Goal: Task Accomplishment & Management: Use online tool/utility

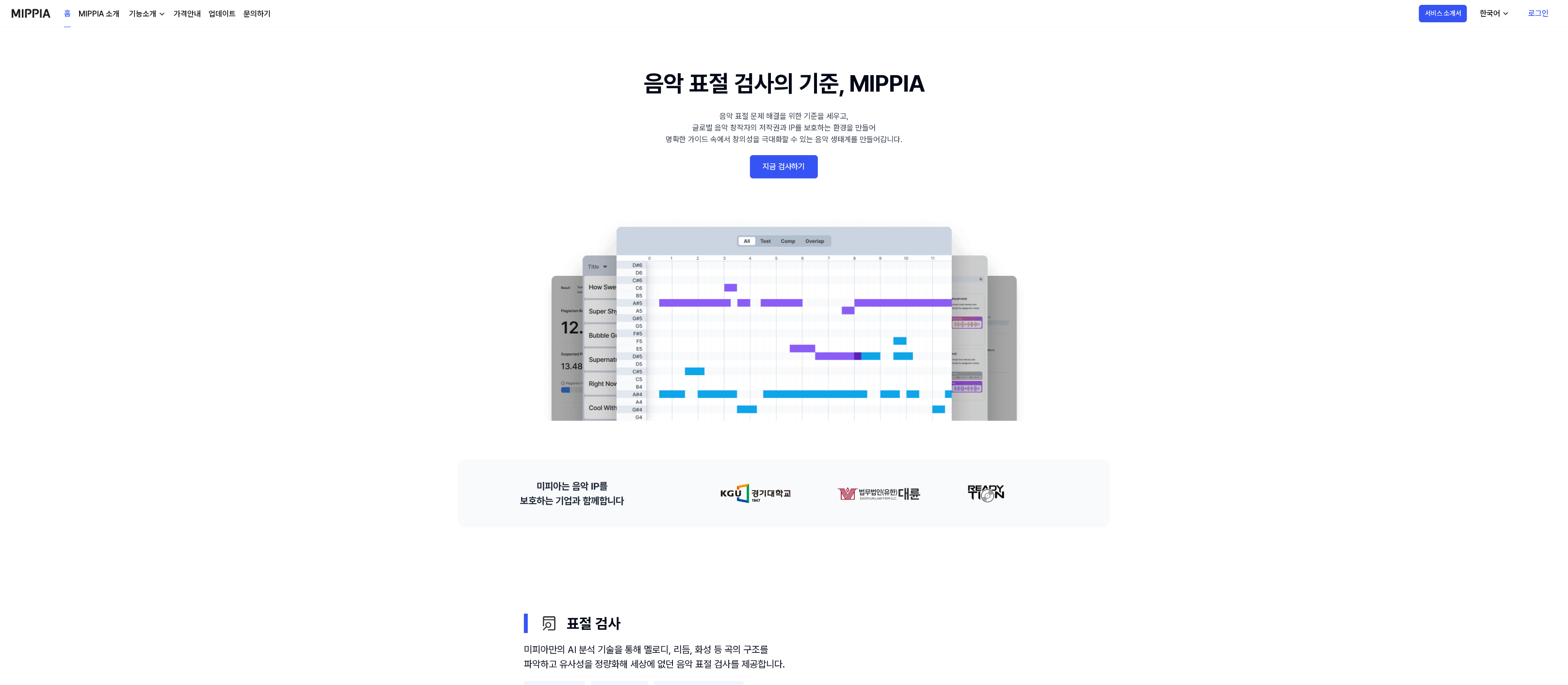
click at [1541, 8] on link "로그인" at bounding box center [1539, 14] width 36 height 27
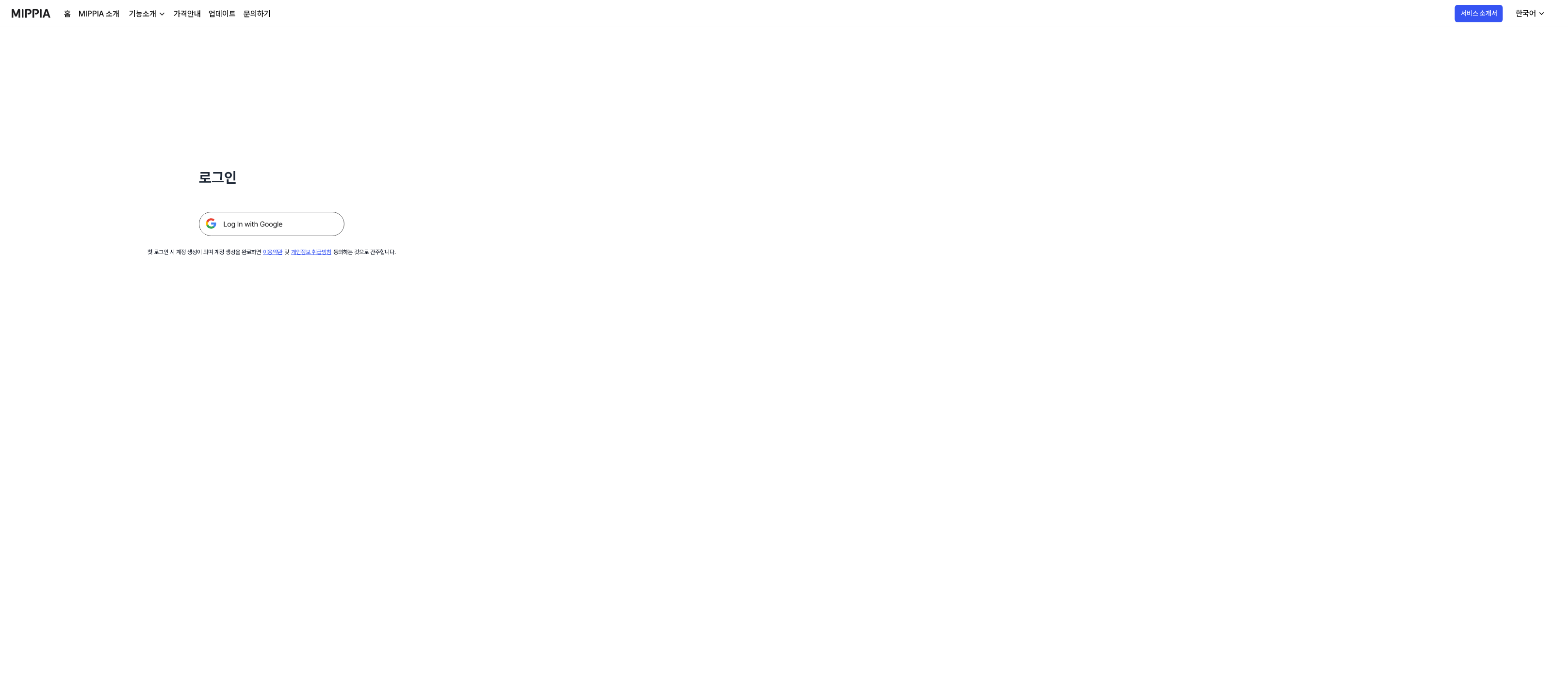
click at [247, 230] on img at bounding box center [272, 224] width 145 height 24
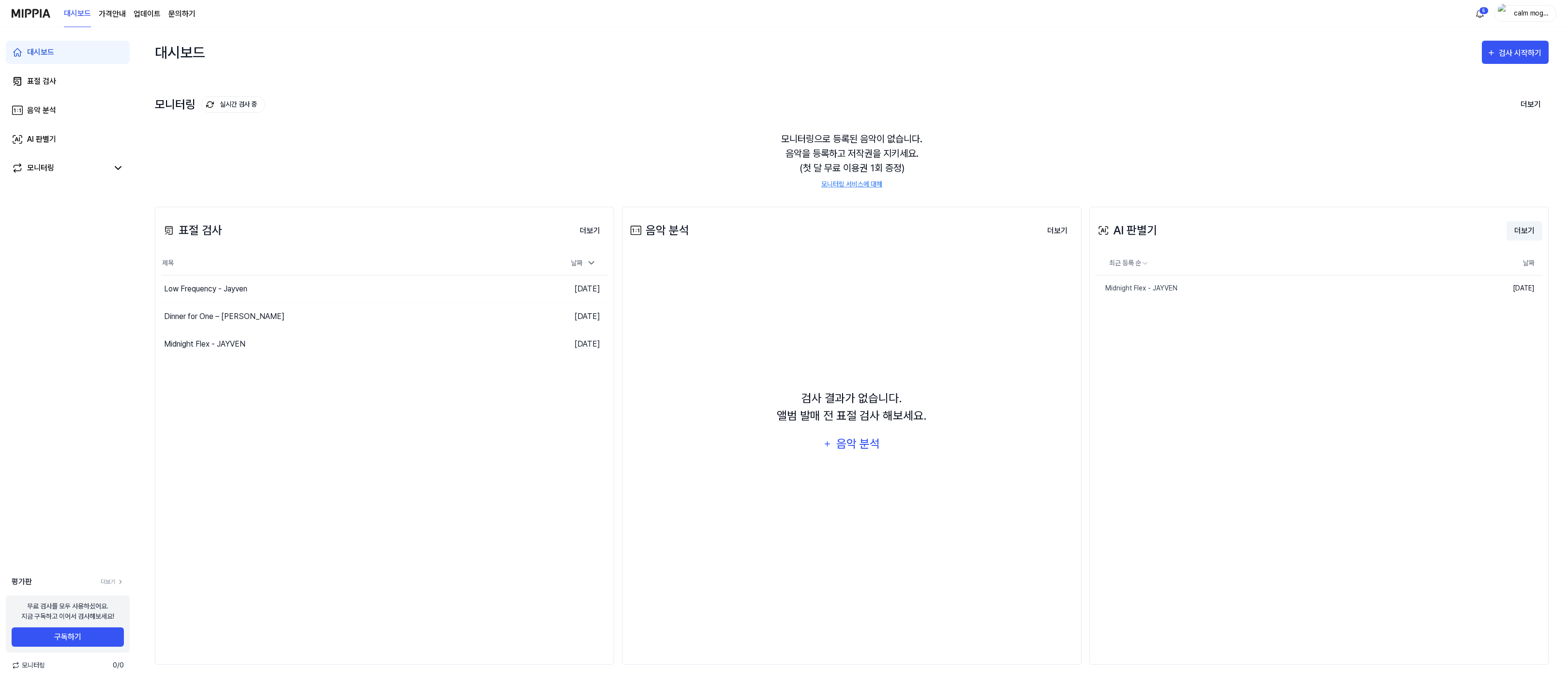
click at [1528, 227] on button "더보기" at bounding box center [1525, 230] width 36 height 19
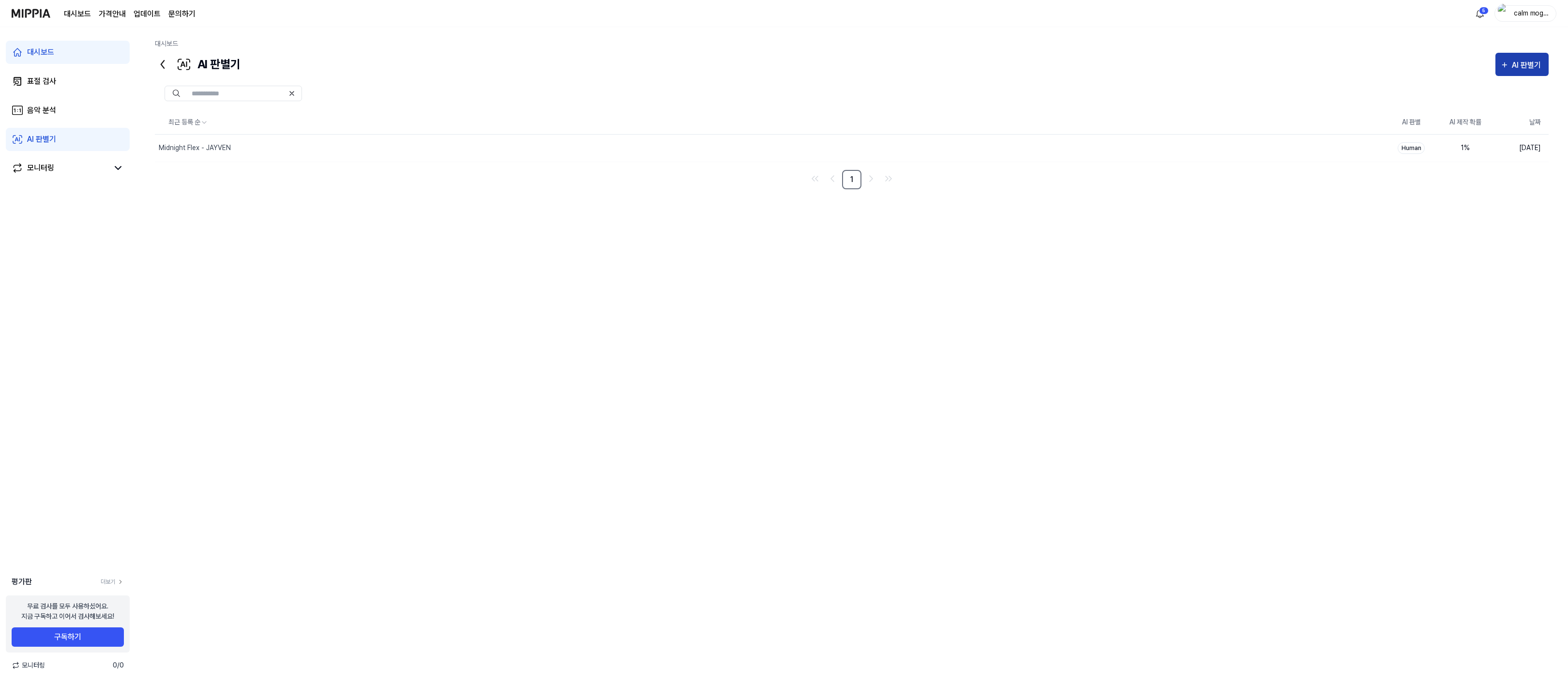
click at [1522, 60] on div "AI 판별기" at bounding box center [1528, 65] width 32 height 13
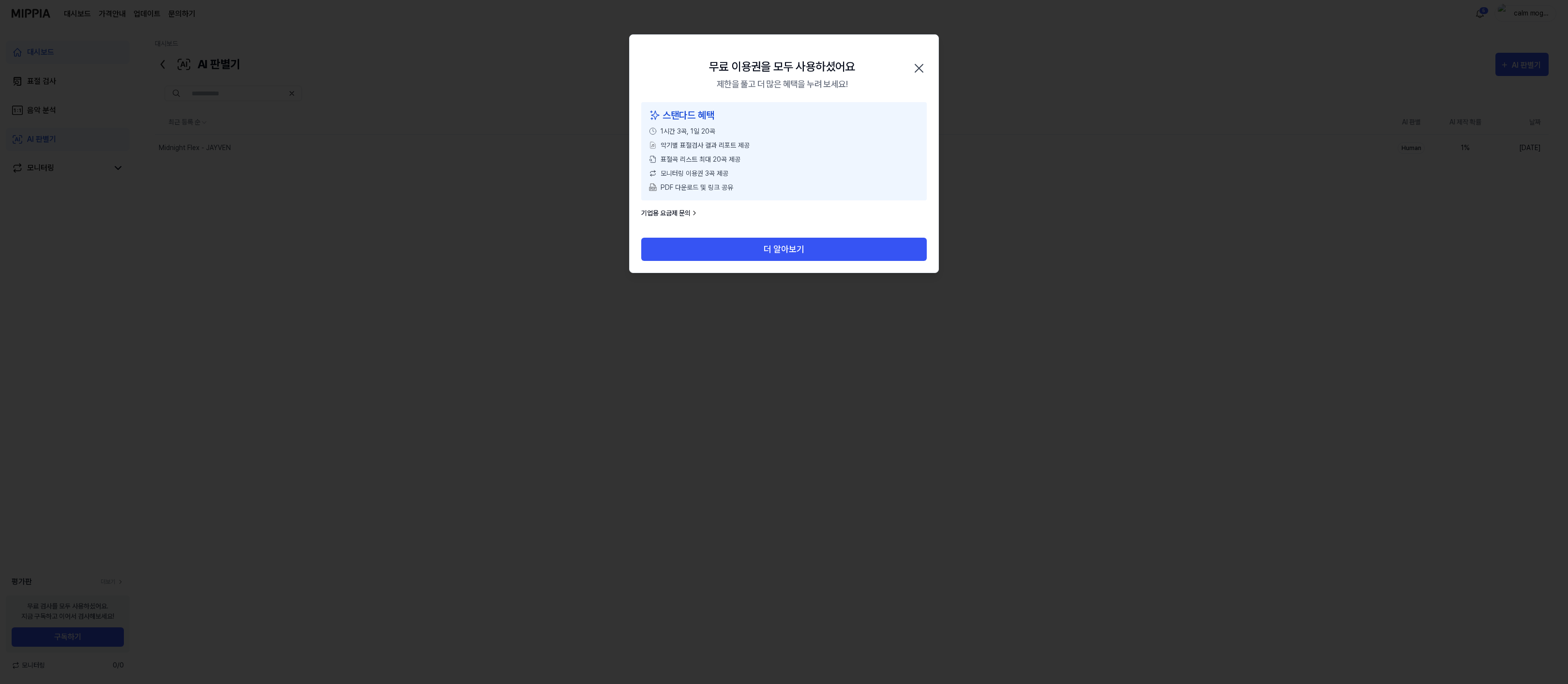
click at [924, 65] on icon "button" at bounding box center [919, 68] width 16 height 16
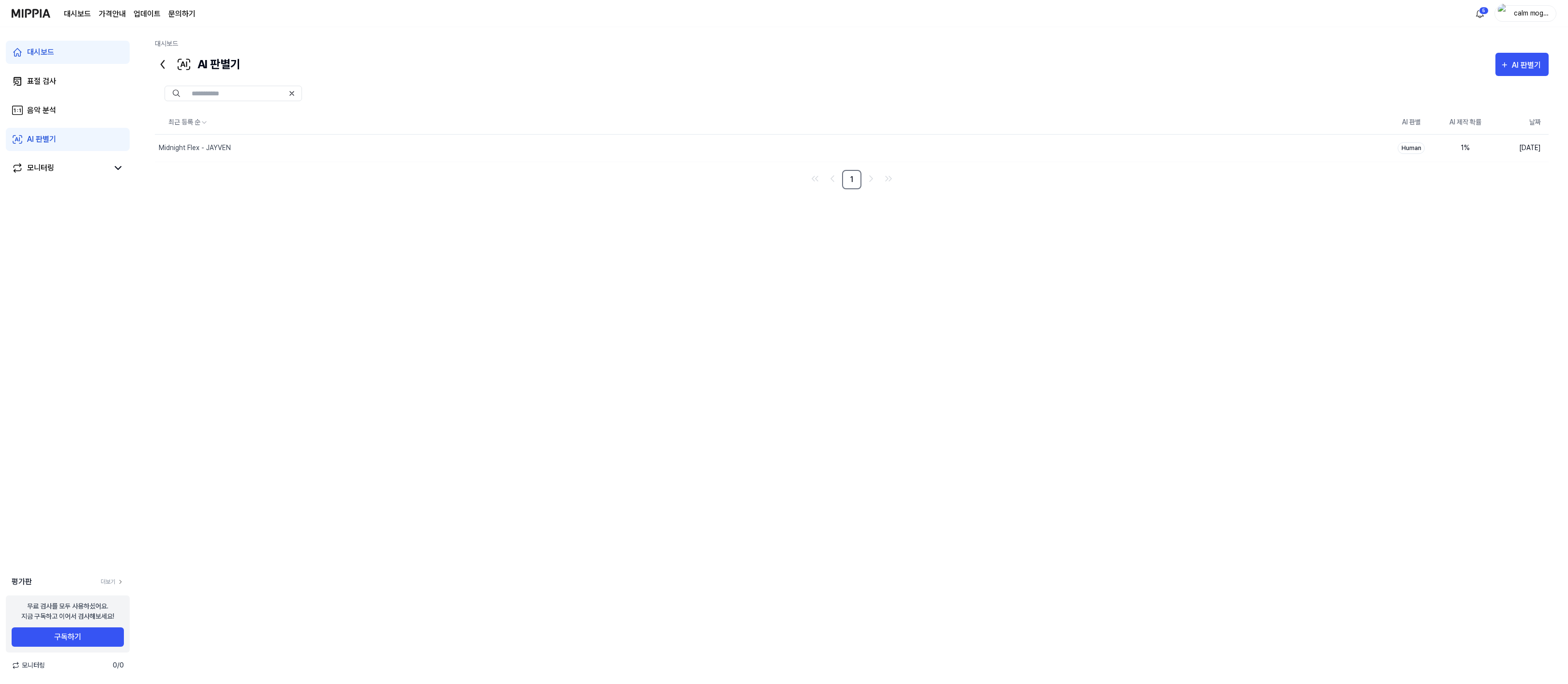
click at [1533, 11] on div "calm moguls" at bounding box center [1531, 13] width 38 height 11
click at [1452, 86] on button "로그아웃" at bounding box center [1494, 88] width 111 height 10
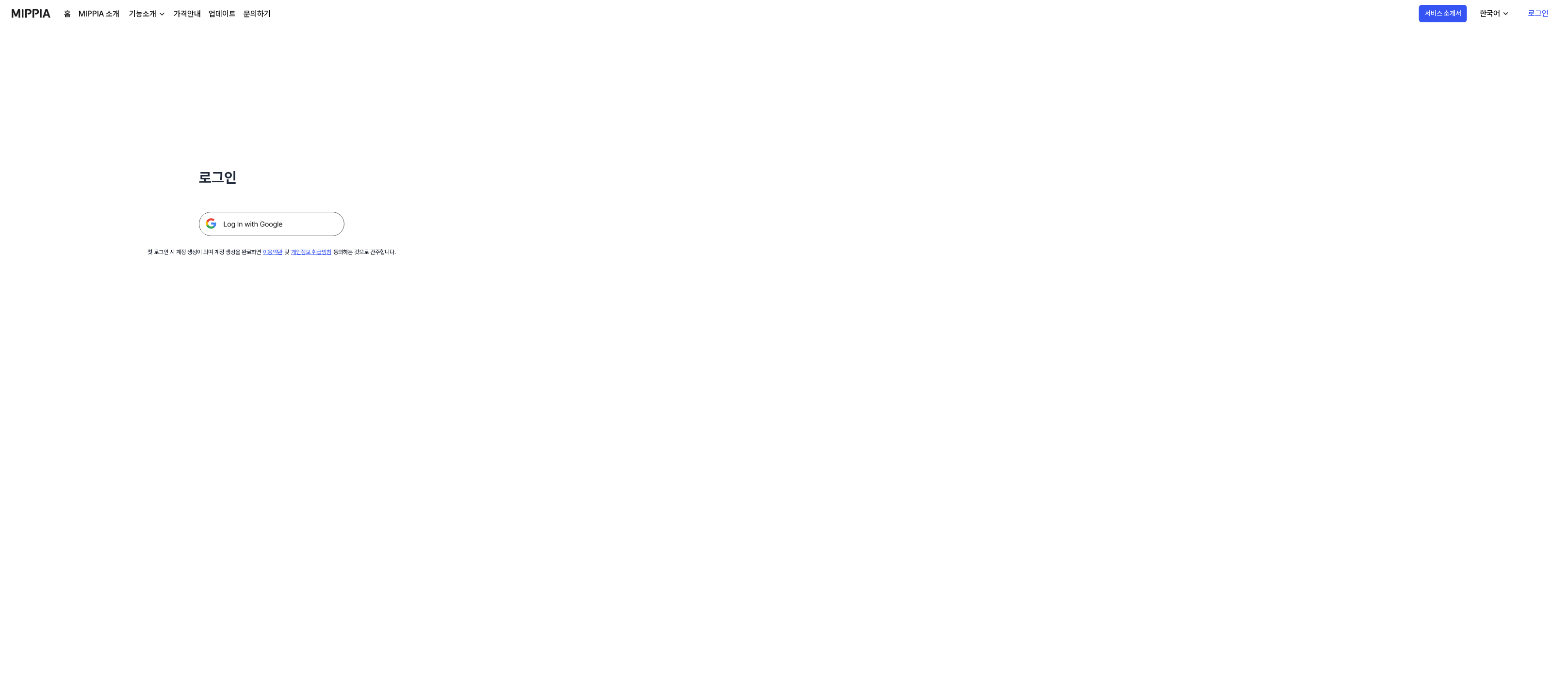
click at [1536, 12] on link "로그인" at bounding box center [1539, 14] width 36 height 27
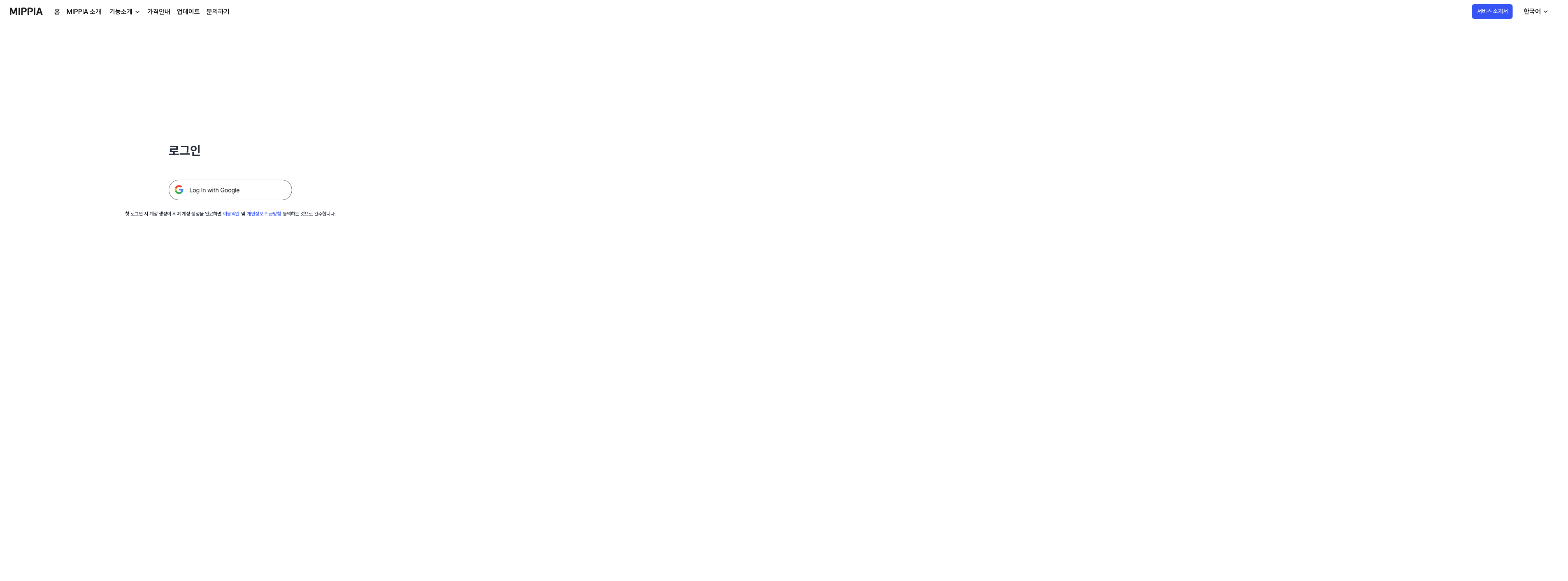
click at [35, 6] on img at bounding box center [26, 11] width 33 height 23
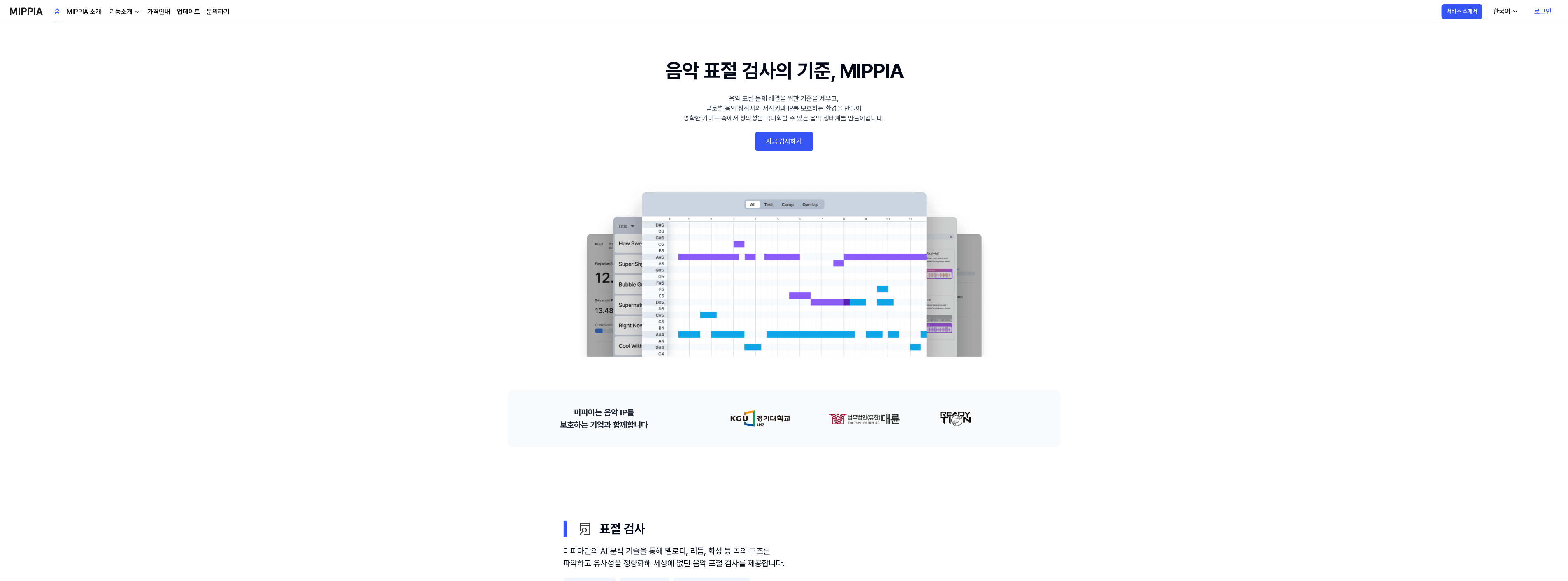
click at [1329, 11] on link "로그인" at bounding box center [1543, 12] width 30 height 23
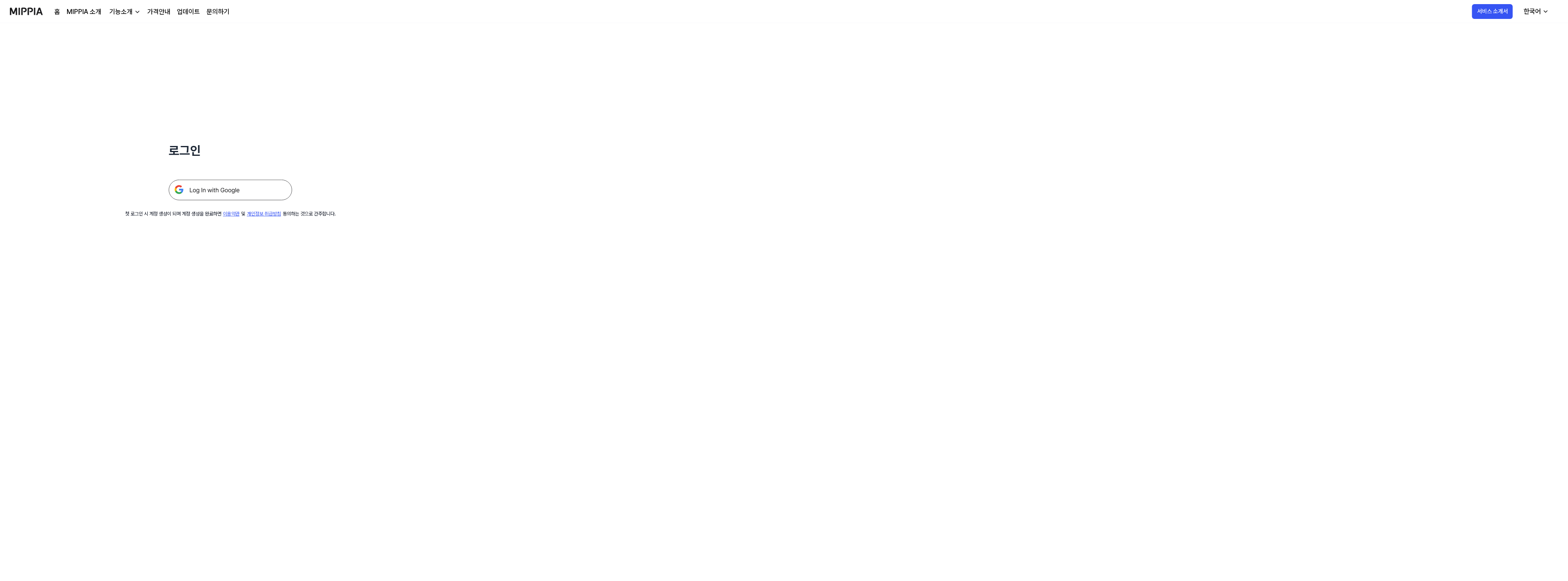
click at [190, 193] on img at bounding box center [231, 190] width 123 height 21
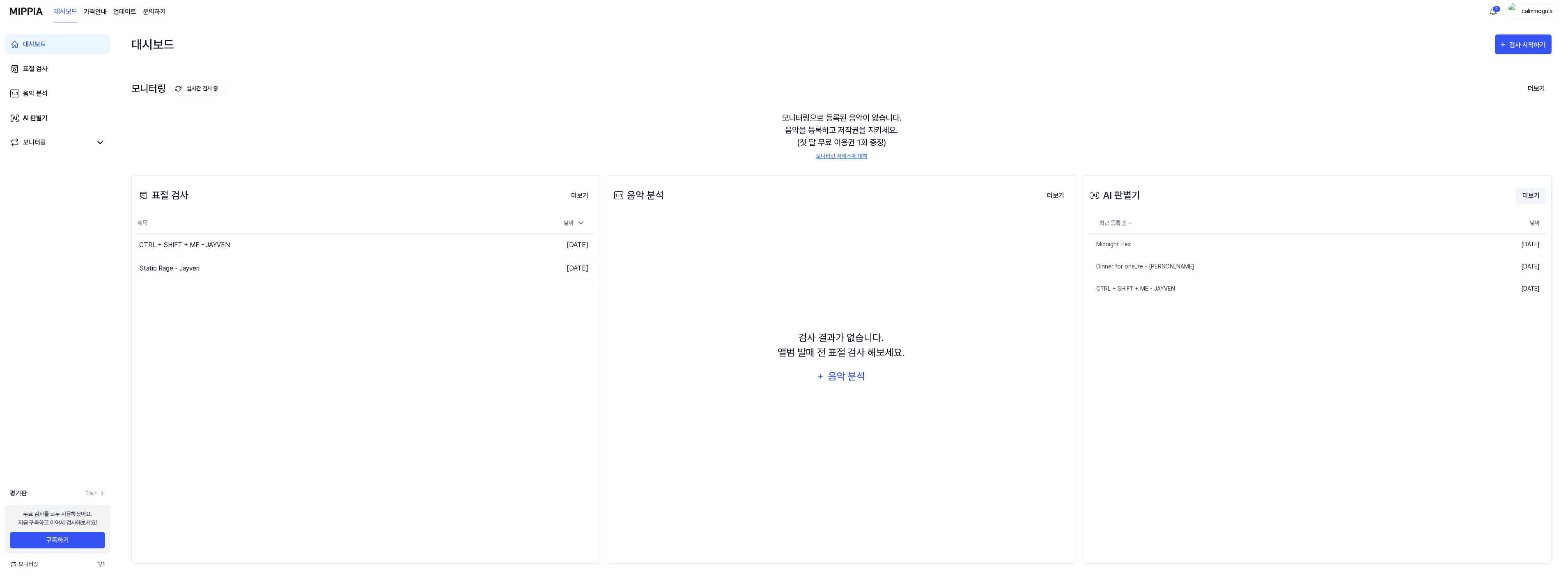
click at [1528, 192] on button "더보기" at bounding box center [1531, 195] width 30 height 16
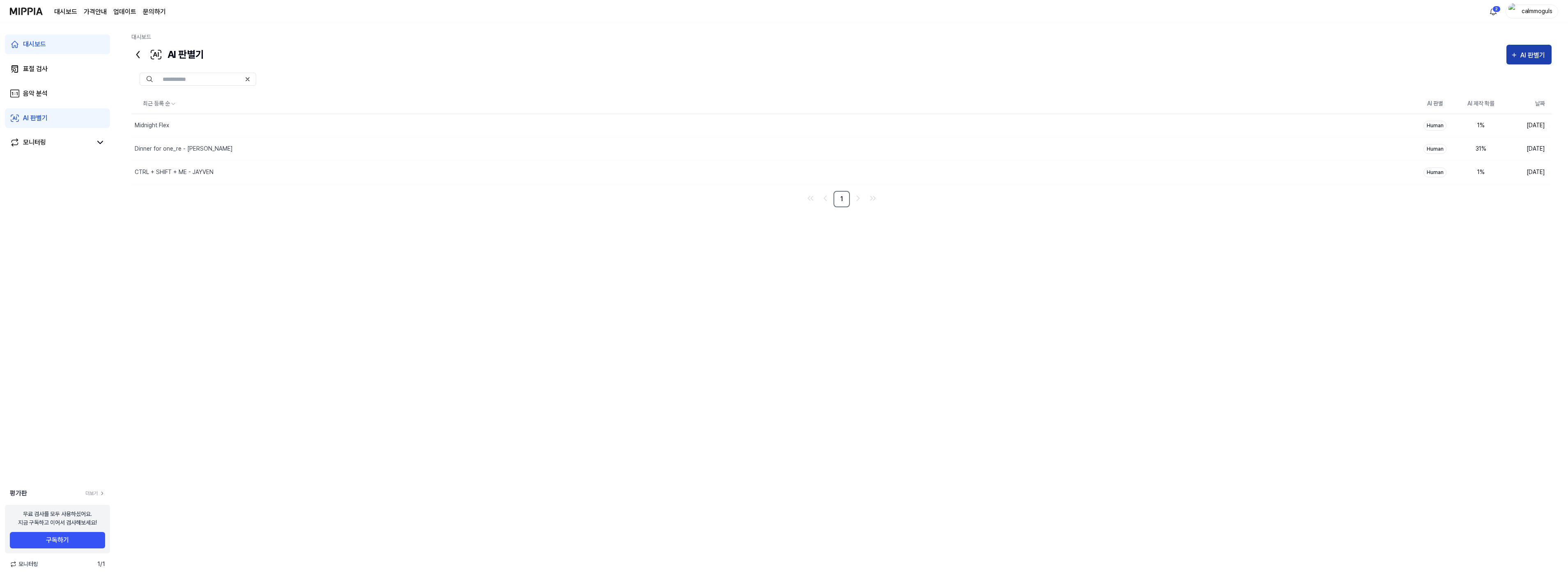
click at [1528, 52] on div "AI 판별기" at bounding box center [1534, 55] width 27 height 11
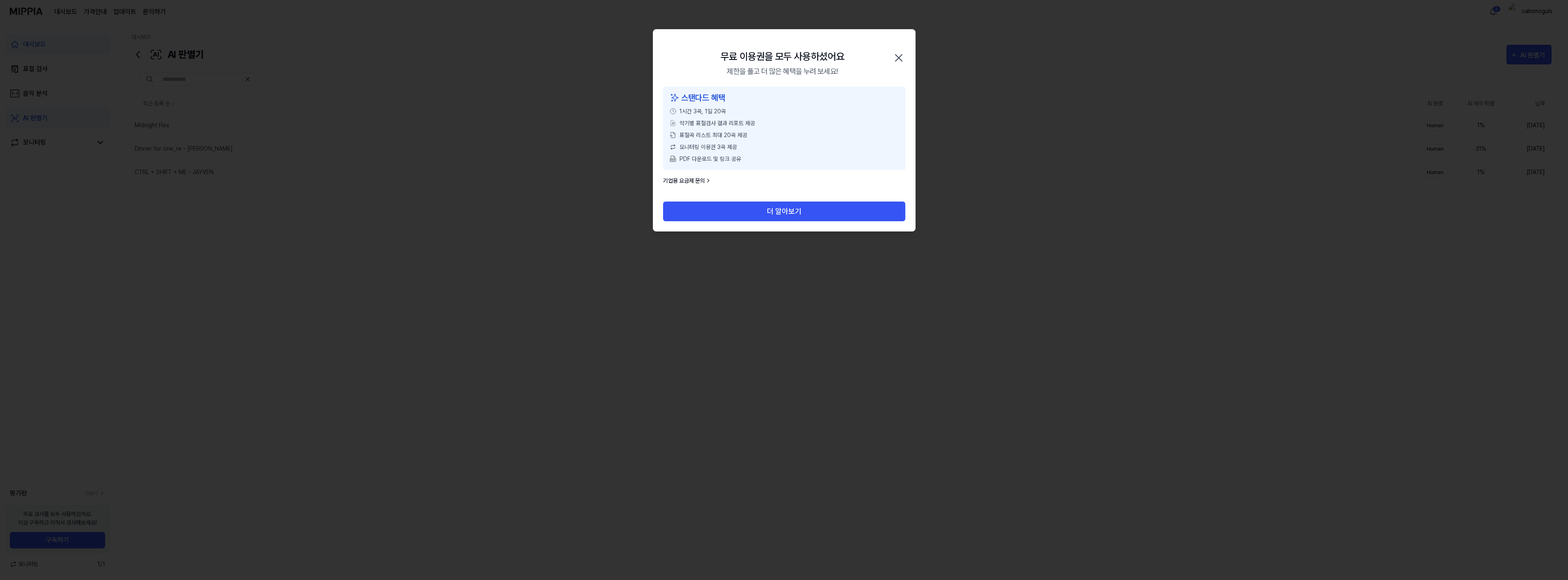
click at [900, 57] on icon "button" at bounding box center [899, 58] width 13 height 13
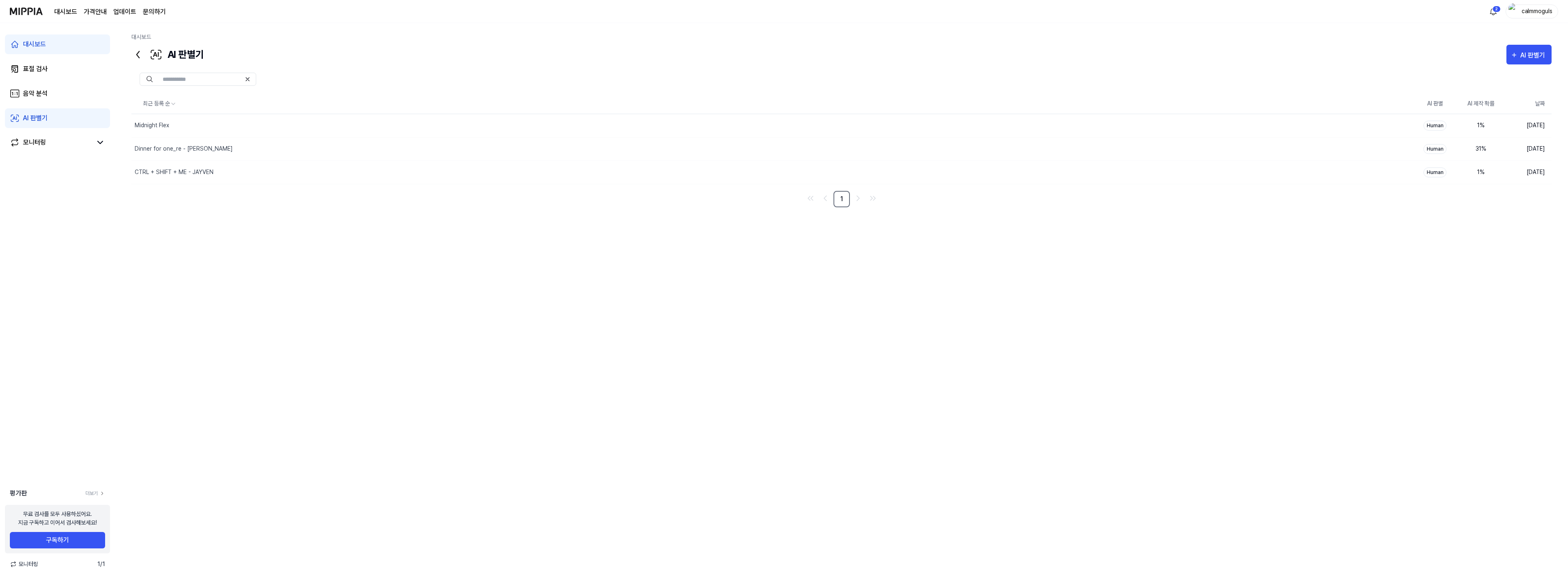
click at [31, 42] on div "대시보드" at bounding box center [35, 44] width 23 height 10
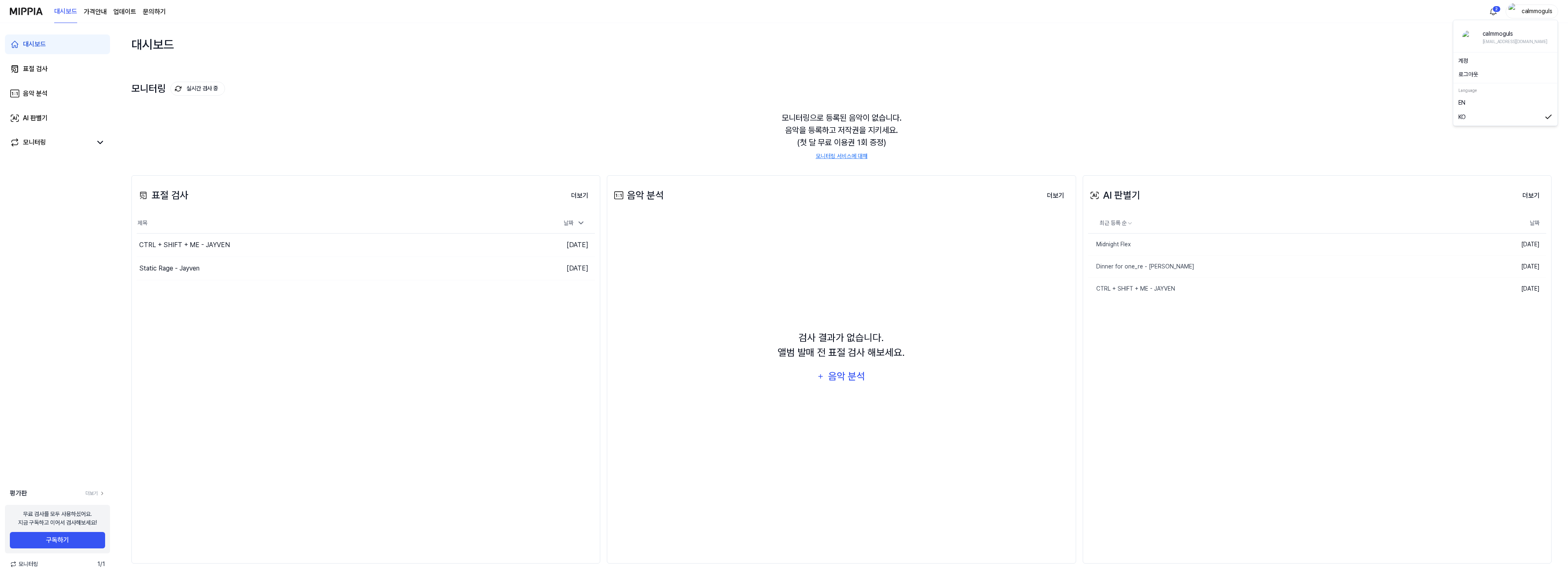
click at [1539, 7] on div "calmmoguls" at bounding box center [1536, 11] width 32 height 9
click at [1461, 72] on button "로그아웃" at bounding box center [1505, 74] width 94 height 9
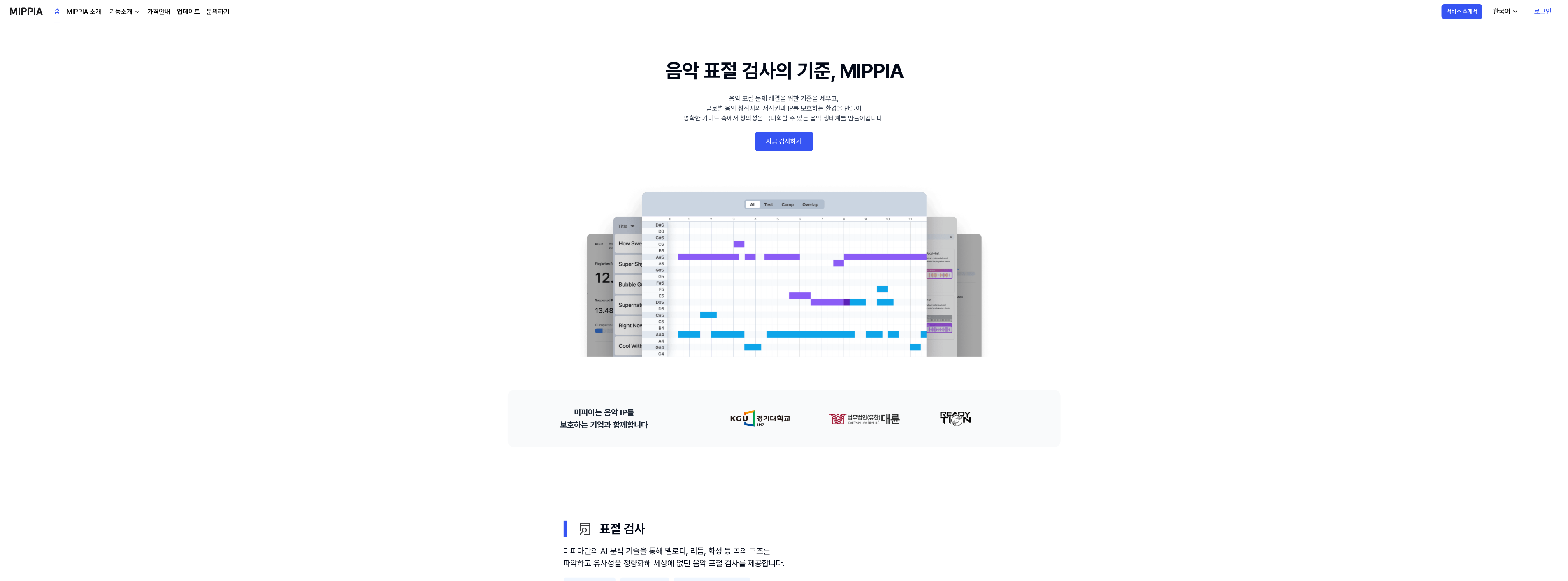
click at [1547, 9] on link "로그인" at bounding box center [1543, 12] width 30 height 23
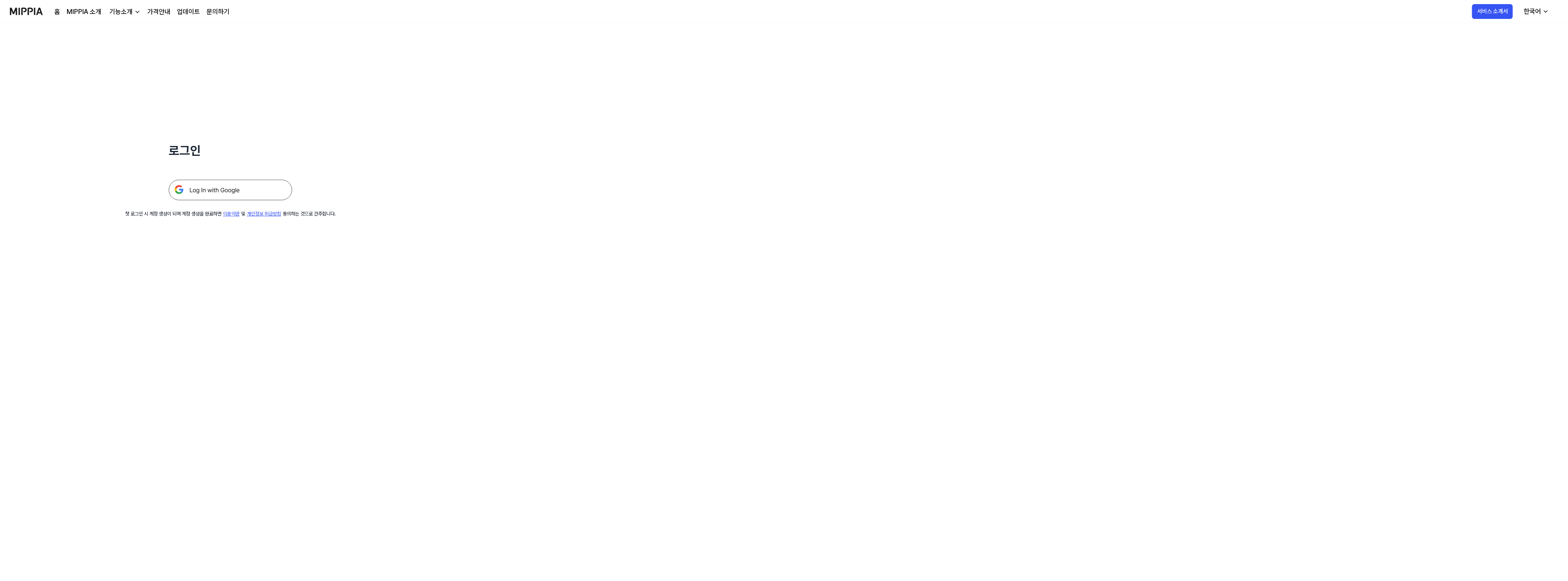
click at [238, 190] on img at bounding box center [231, 190] width 123 height 21
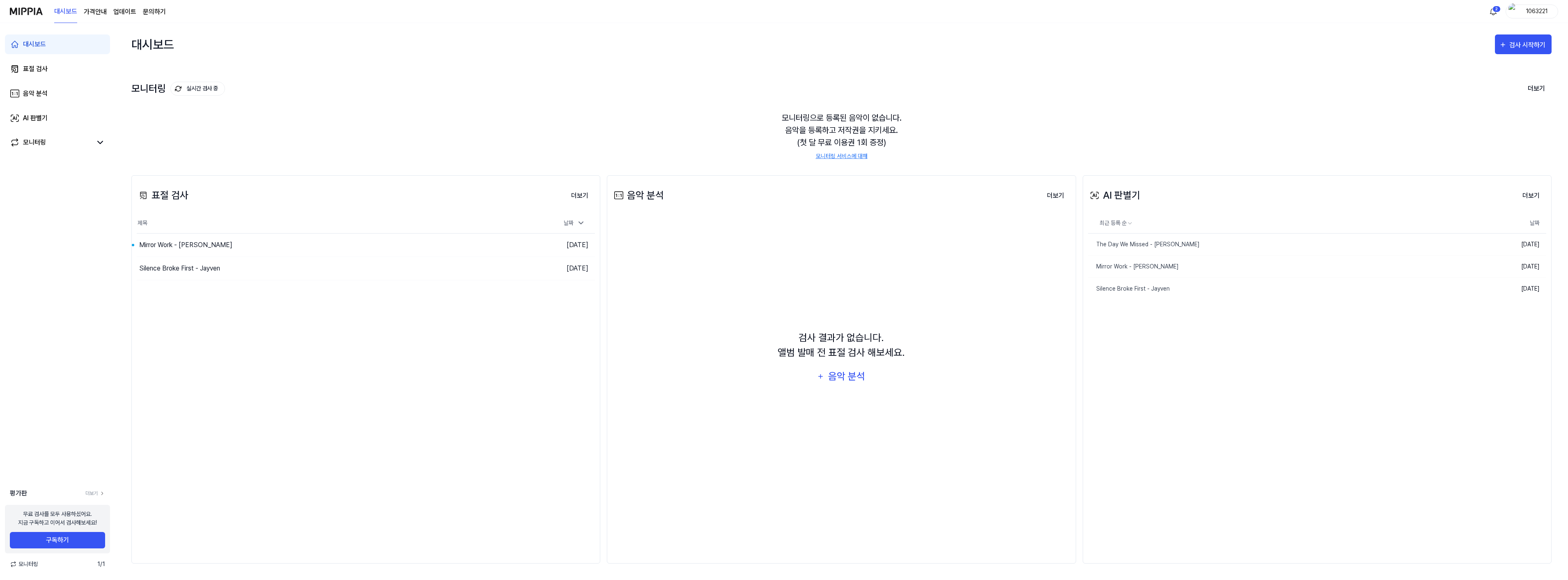
click at [1535, 13] on div "1063221" at bounding box center [1536, 11] width 32 height 9
click at [1478, 75] on button "로그아웃" at bounding box center [1505, 74] width 94 height 9
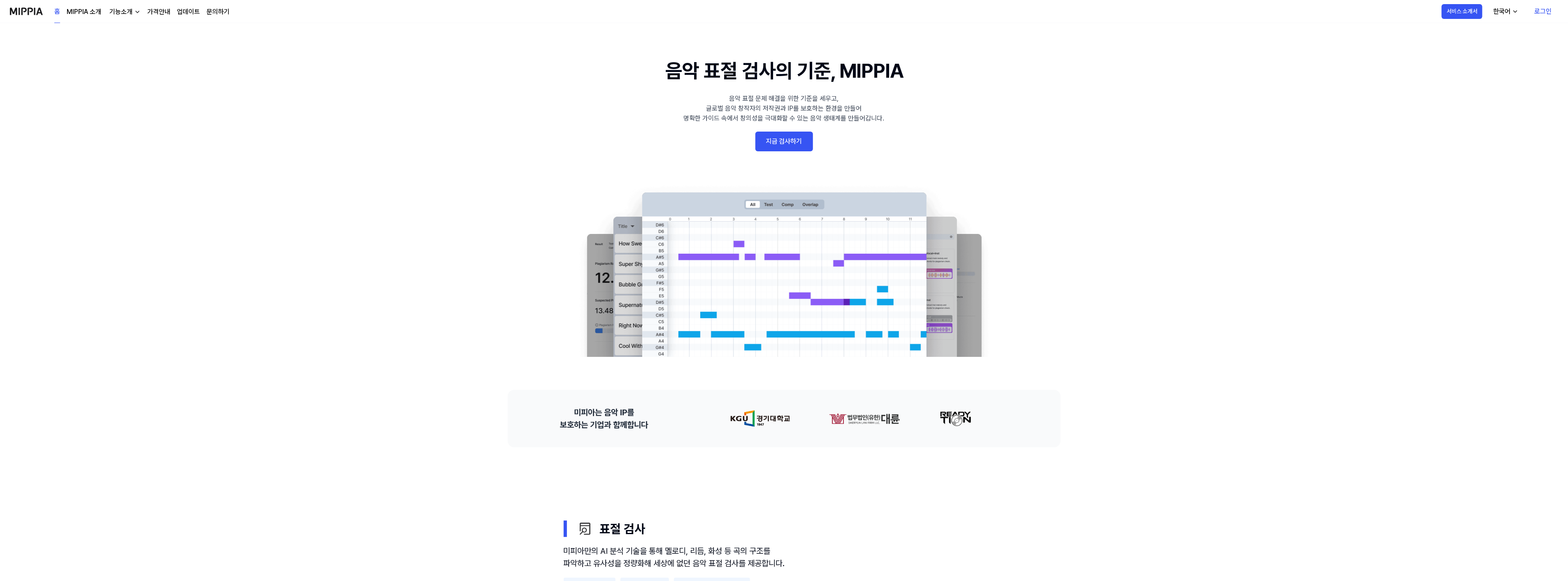
click at [1536, 9] on link "로그인" at bounding box center [1543, 12] width 30 height 23
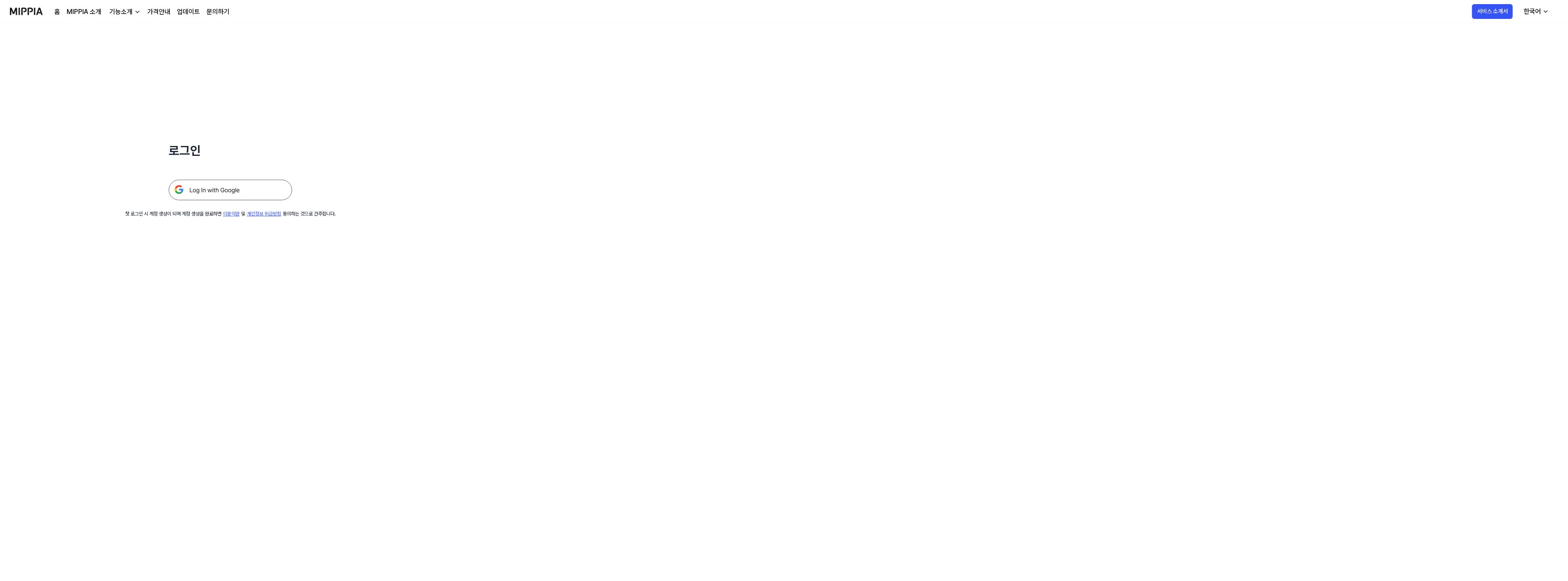
click at [214, 196] on img at bounding box center [231, 190] width 123 height 21
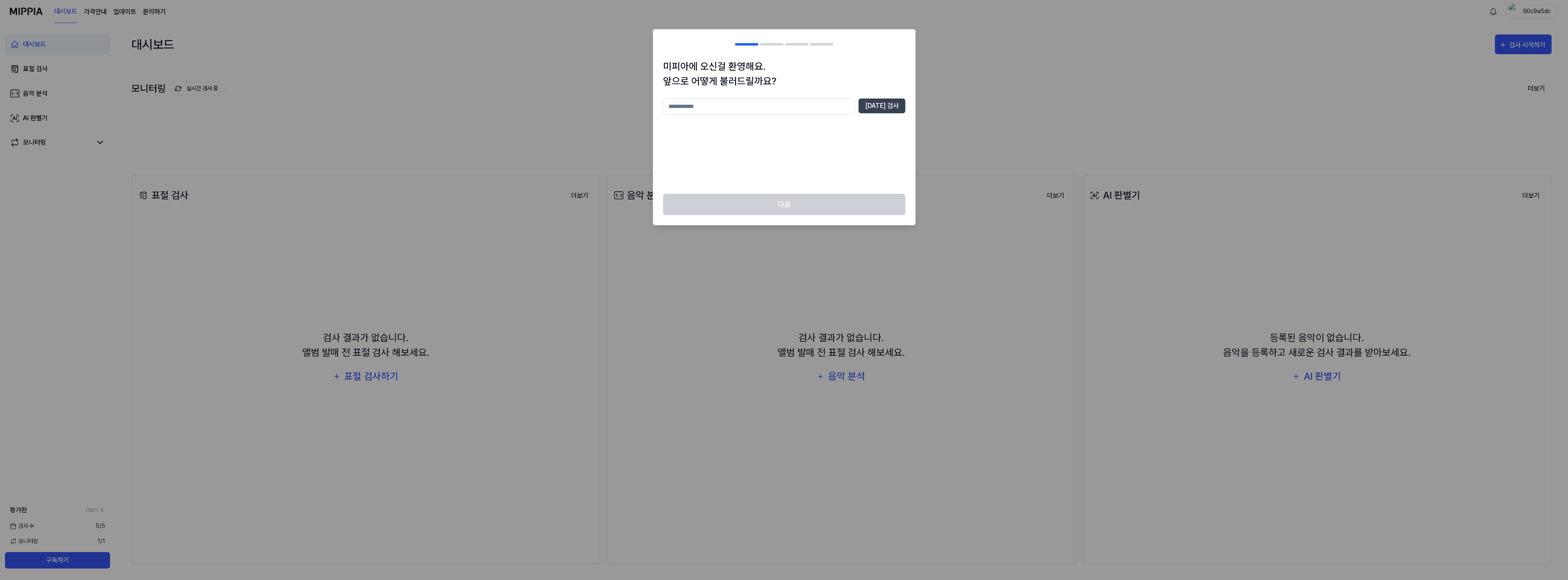
click at [705, 103] on input "text" at bounding box center [759, 107] width 192 height 16
type input "*"
type input "**"
click at [889, 110] on button "[DATE] 검사" at bounding box center [881, 106] width 47 height 15
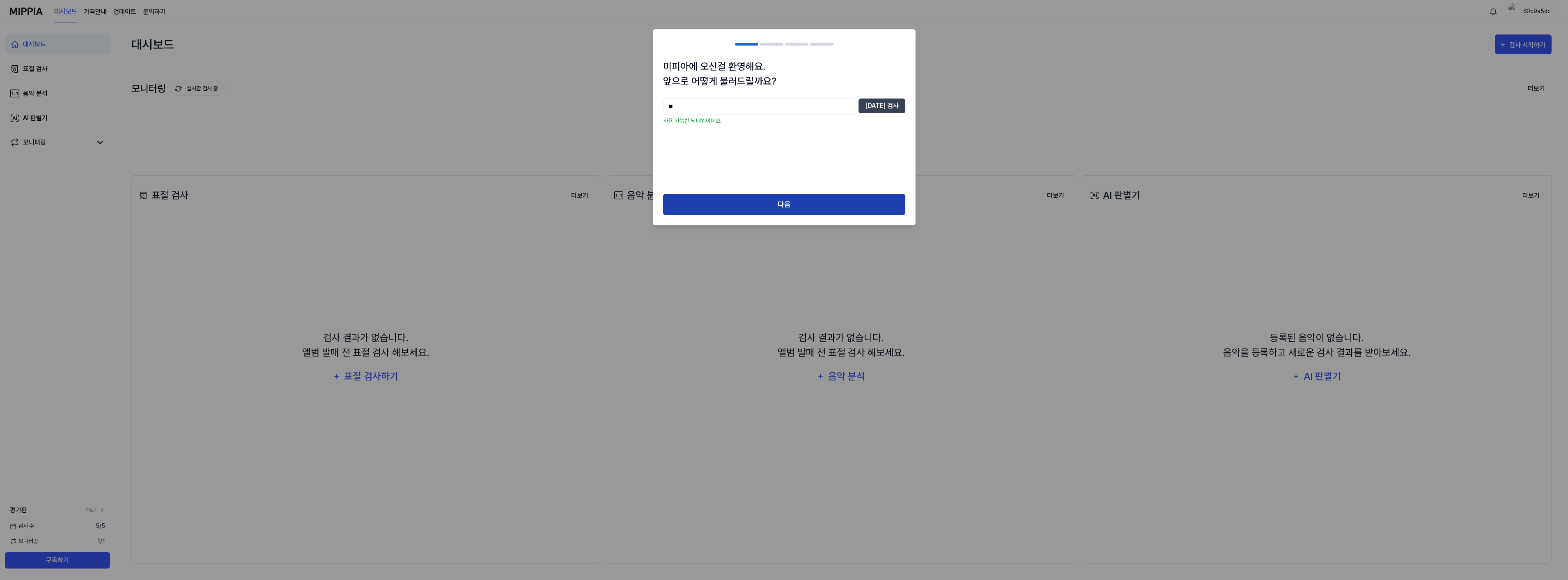
click at [745, 207] on button "다음" at bounding box center [784, 204] width 242 height 22
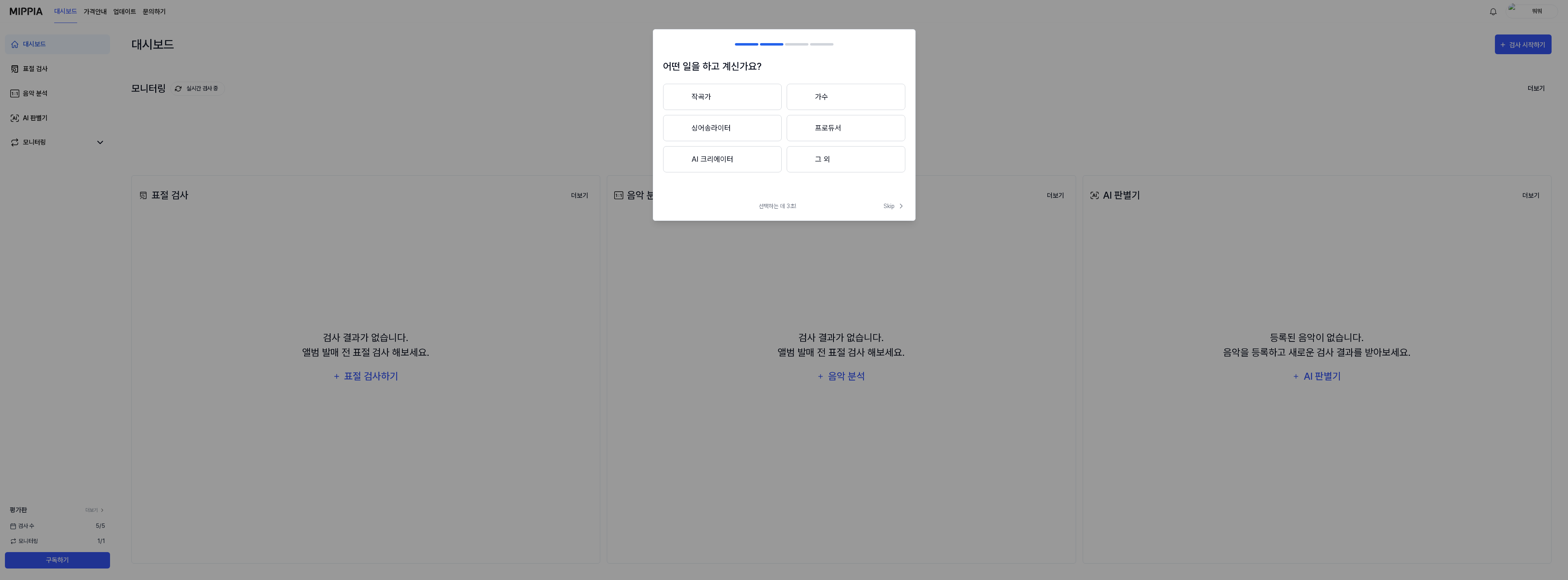
click at [696, 100] on button "작곡가" at bounding box center [722, 97] width 119 height 26
click at [696, 129] on button "3년 이하" at bounding box center [722, 128] width 119 height 26
click at [698, 159] on button "그 외" at bounding box center [722, 162] width 118 height 26
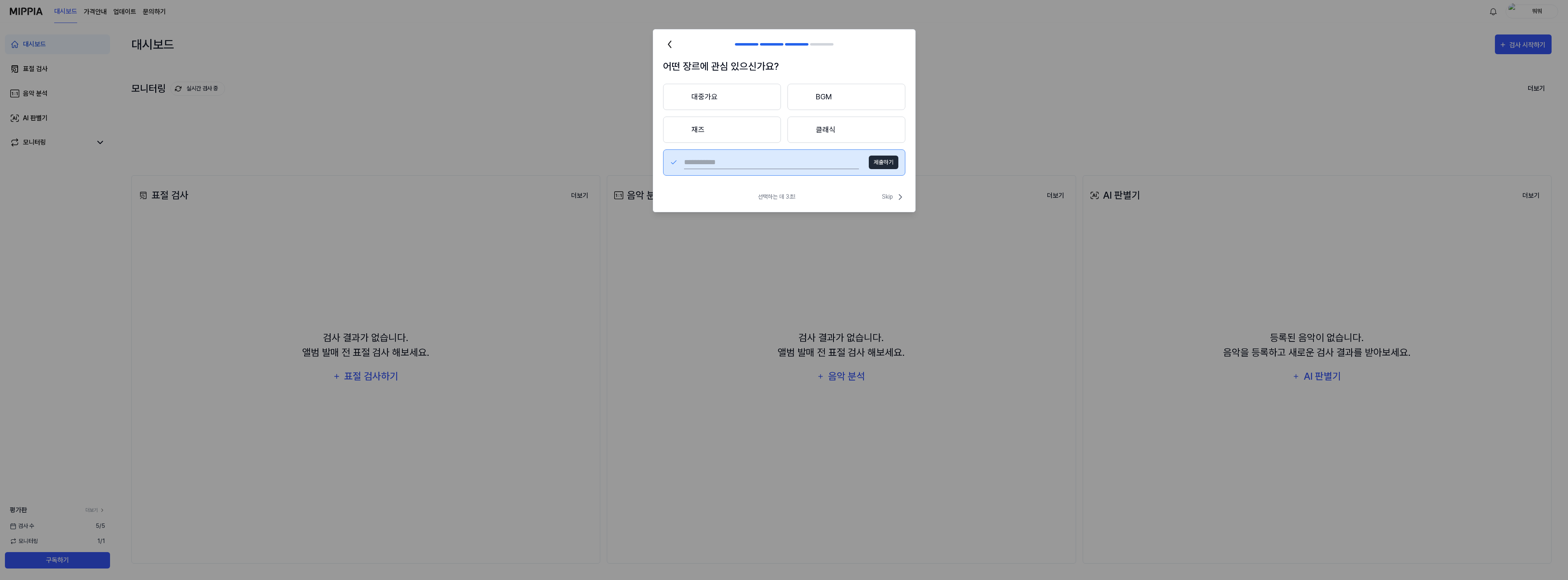
click at [724, 161] on input "text" at bounding box center [771, 162] width 175 height 13
type input "*"
click at [878, 160] on button "제출하기" at bounding box center [883, 162] width 30 height 13
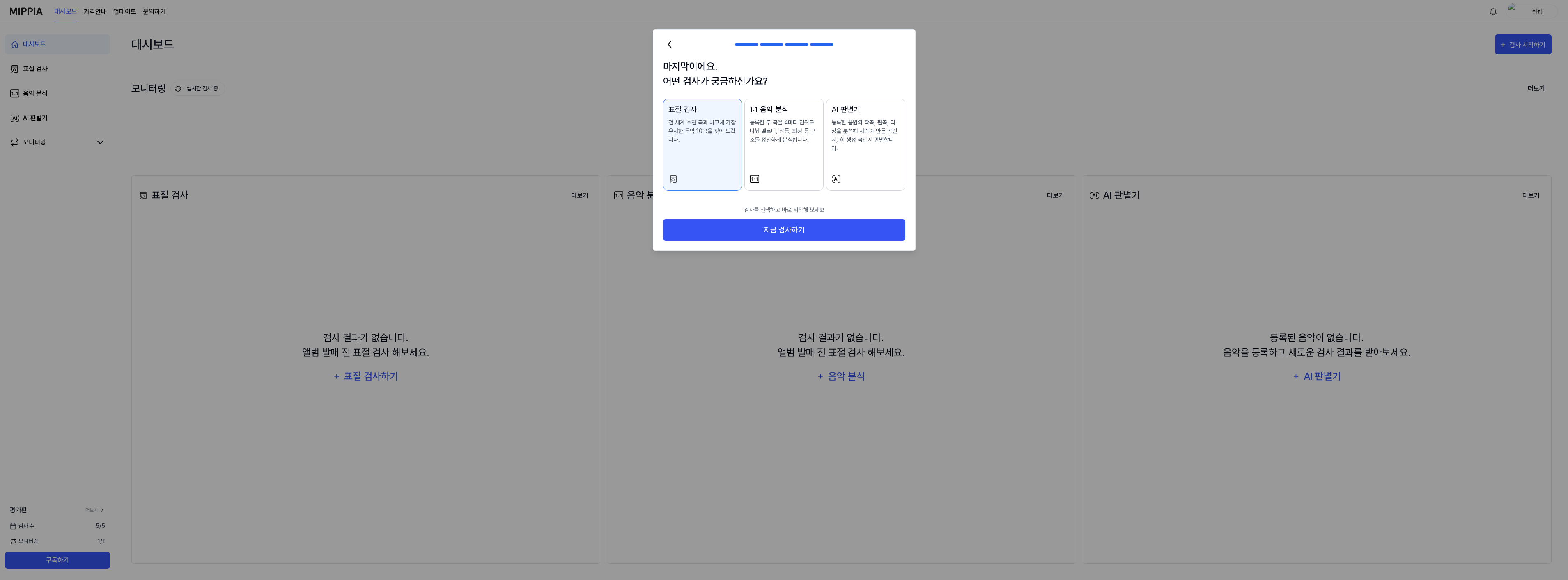
click at [880, 160] on div "AI 판별기 등록한 음원의 작곡, 편곡, 믹싱을 분석해 사람이 만든 곡인지, AI 생성 곡인지 판별합니다." at bounding box center [866, 136] width 69 height 65
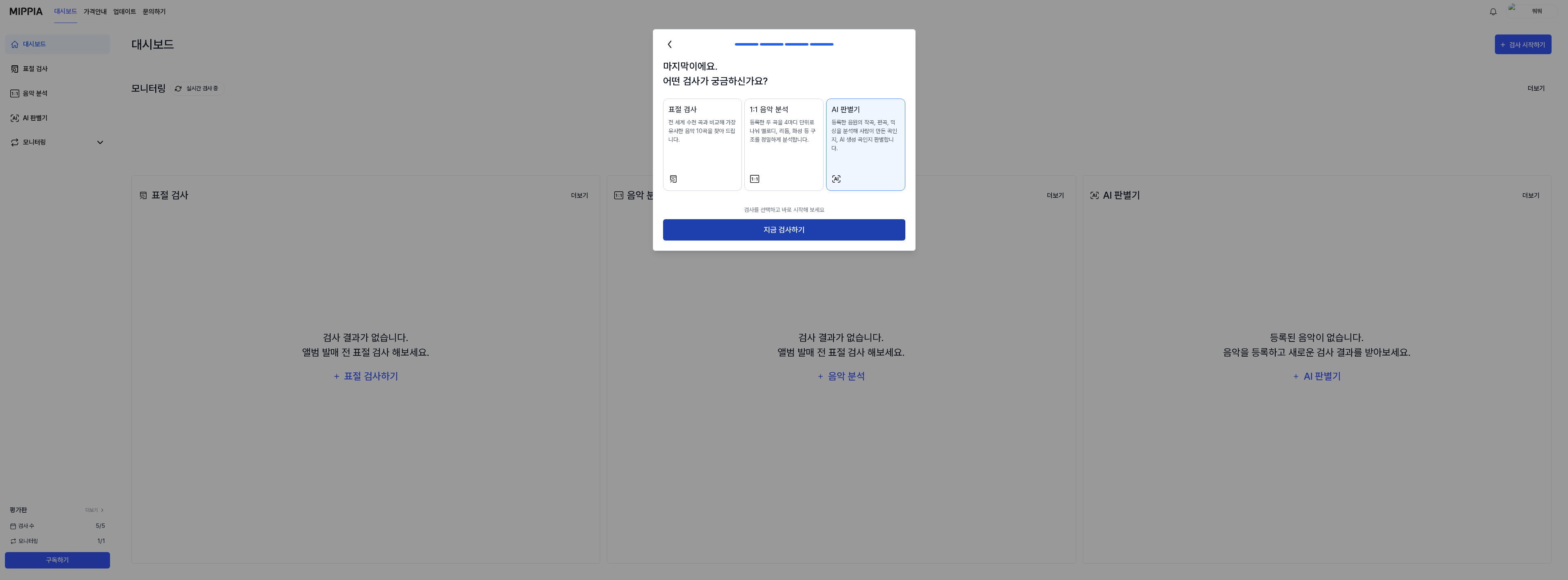
click at [787, 230] on button "지금 검사하기" at bounding box center [784, 230] width 242 height 22
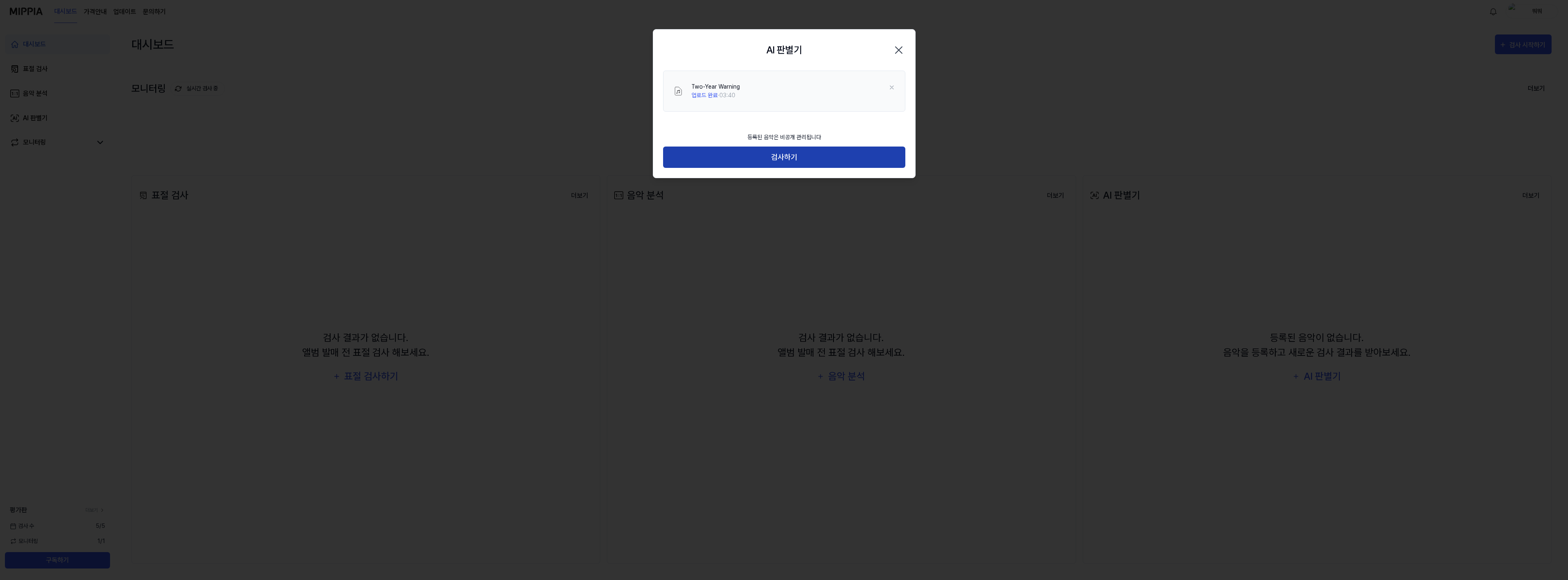
click at [771, 158] on button "검사하기" at bounding box center [784, 158] width 242 height 22
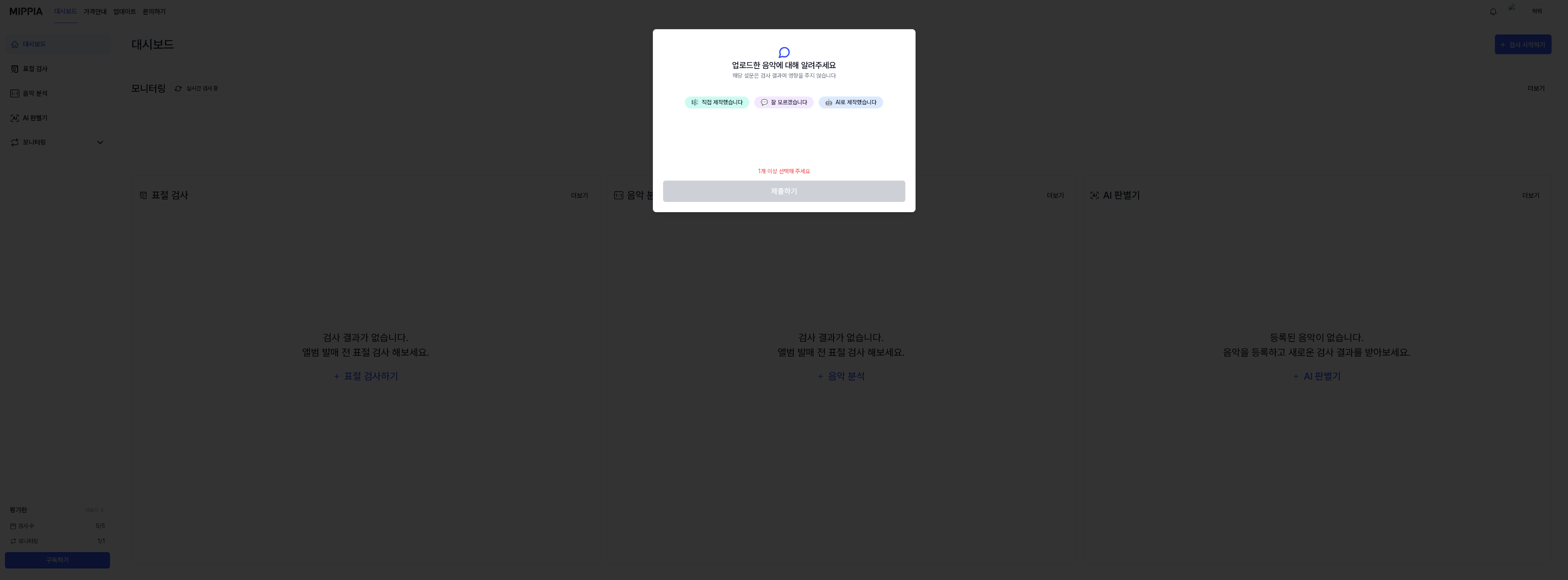
click at [788, 103] on button "💬 잘 모르겠습니다" at bounding box center [784, 103] width 60 height 12
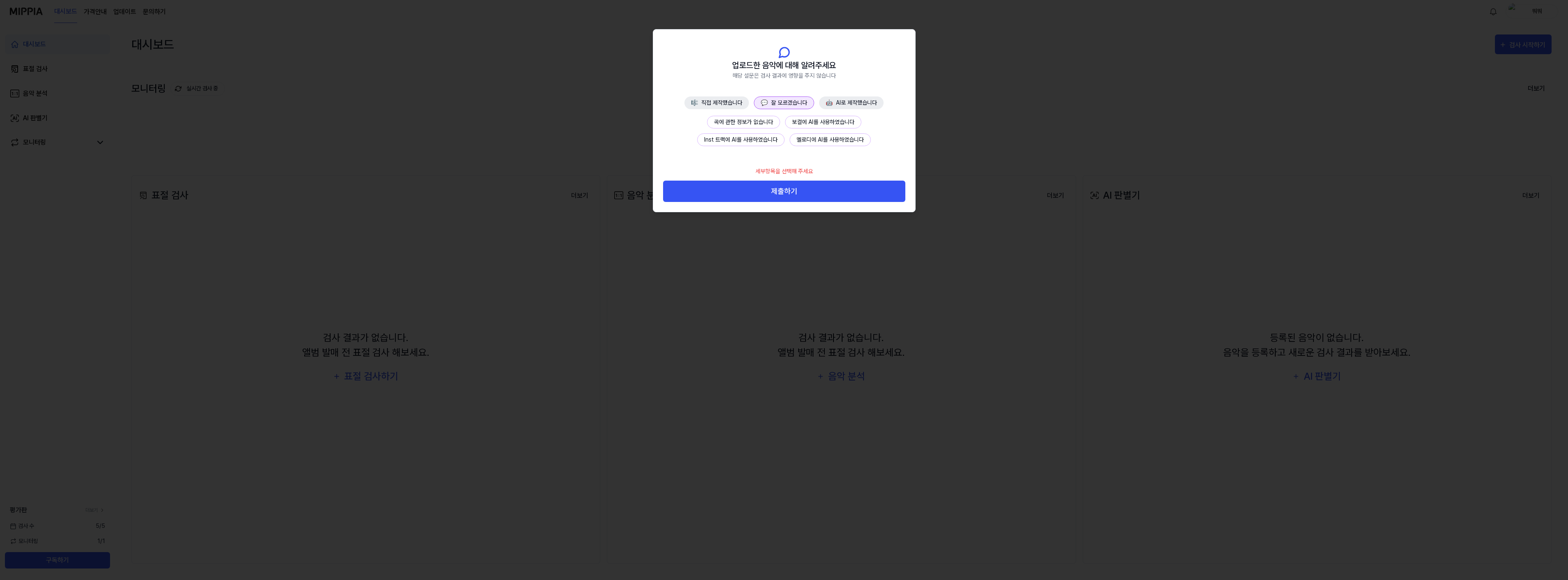
click at [770, 119] on button "곡에 관한 정보가 없습니다" at bounding box center [744, 122] width 73 height 13
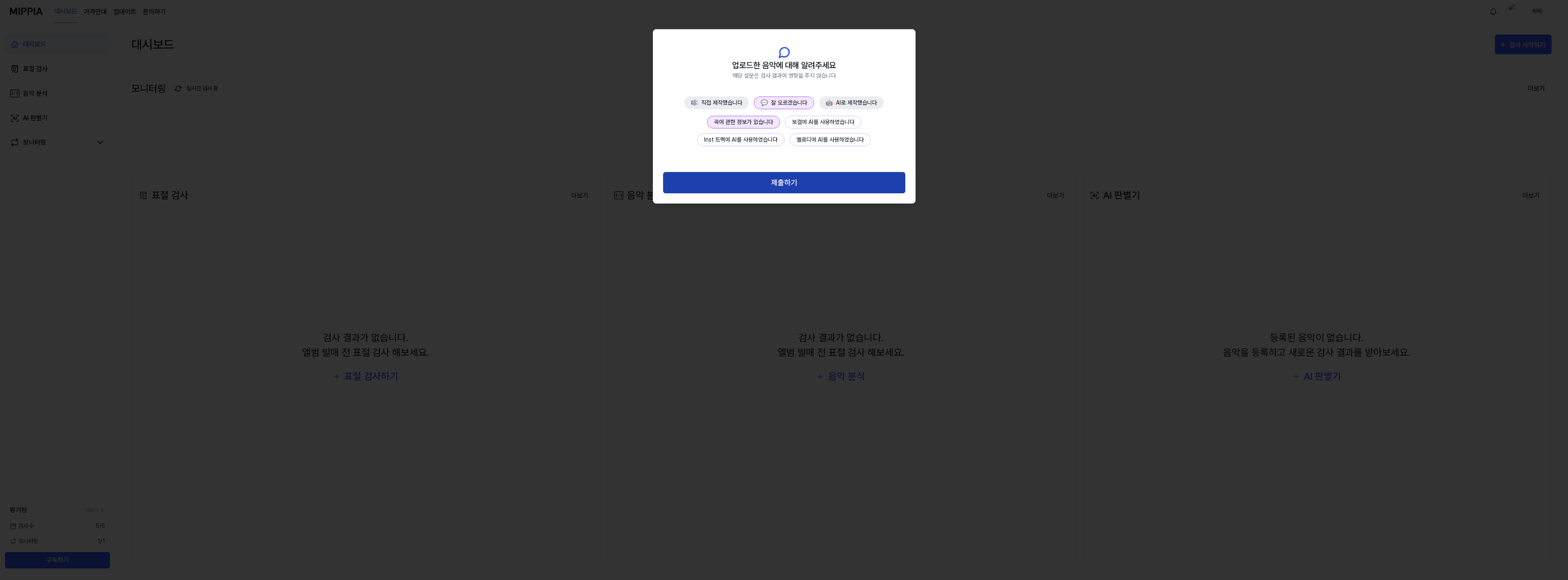
click at [774, 183] on button "제출하기" at bounding box center [784, 183] width 242 height 22
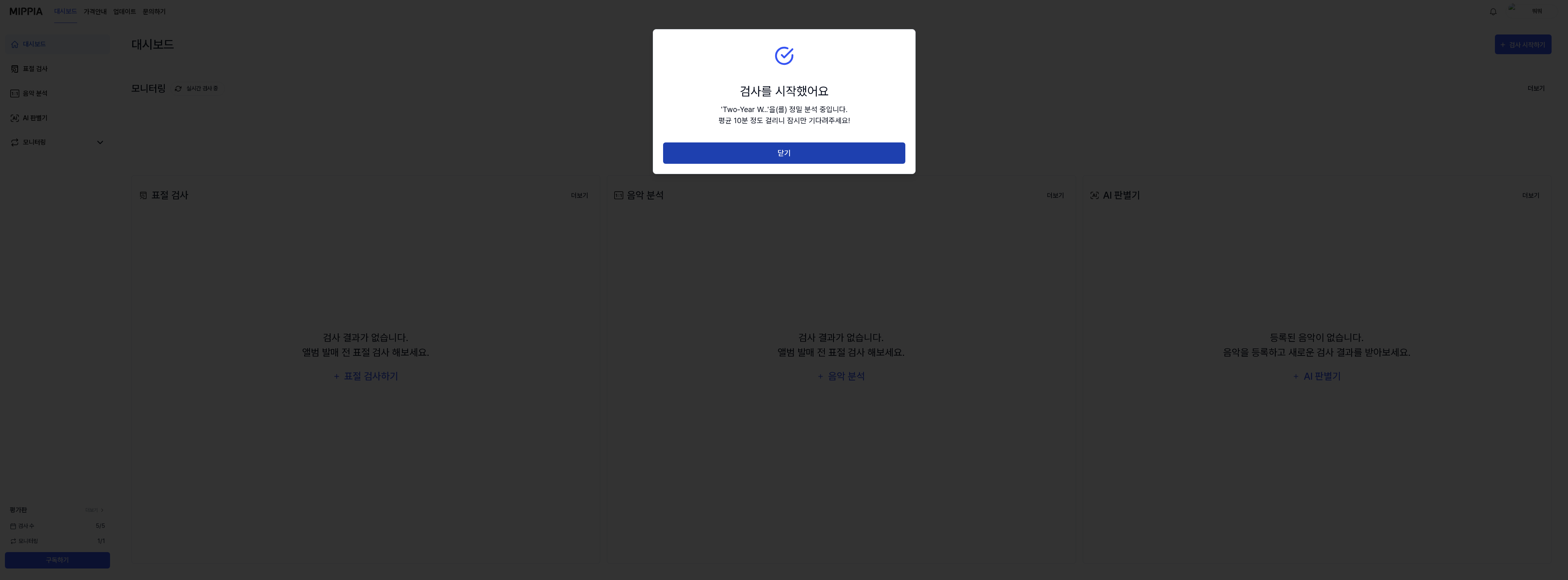
click at [787, 158] on button "닫기" at bounding box center [784, 153] width 242 height 22
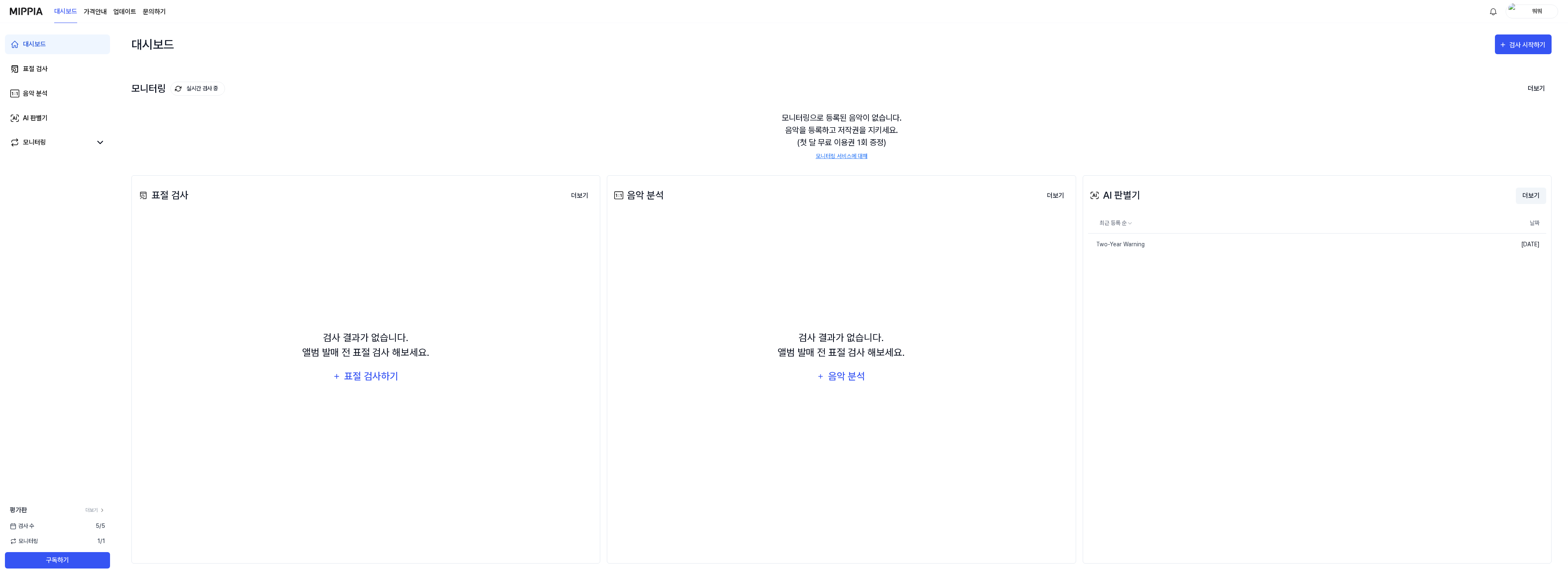
click at [1531, 195] on button "더보기" at bounding box center [1531, 195] width 30 height 16
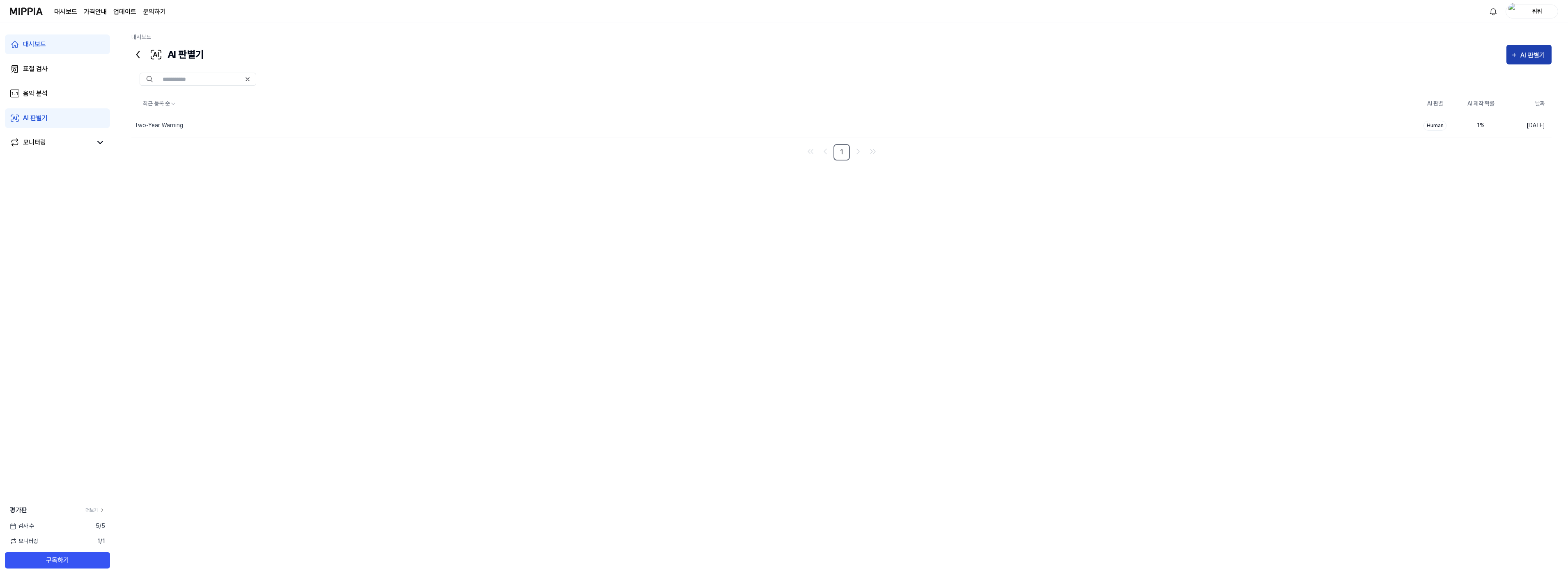
click at [1536, 59] on div "AI 판별기" at bounding box center [1534, 55] width 27 height 11
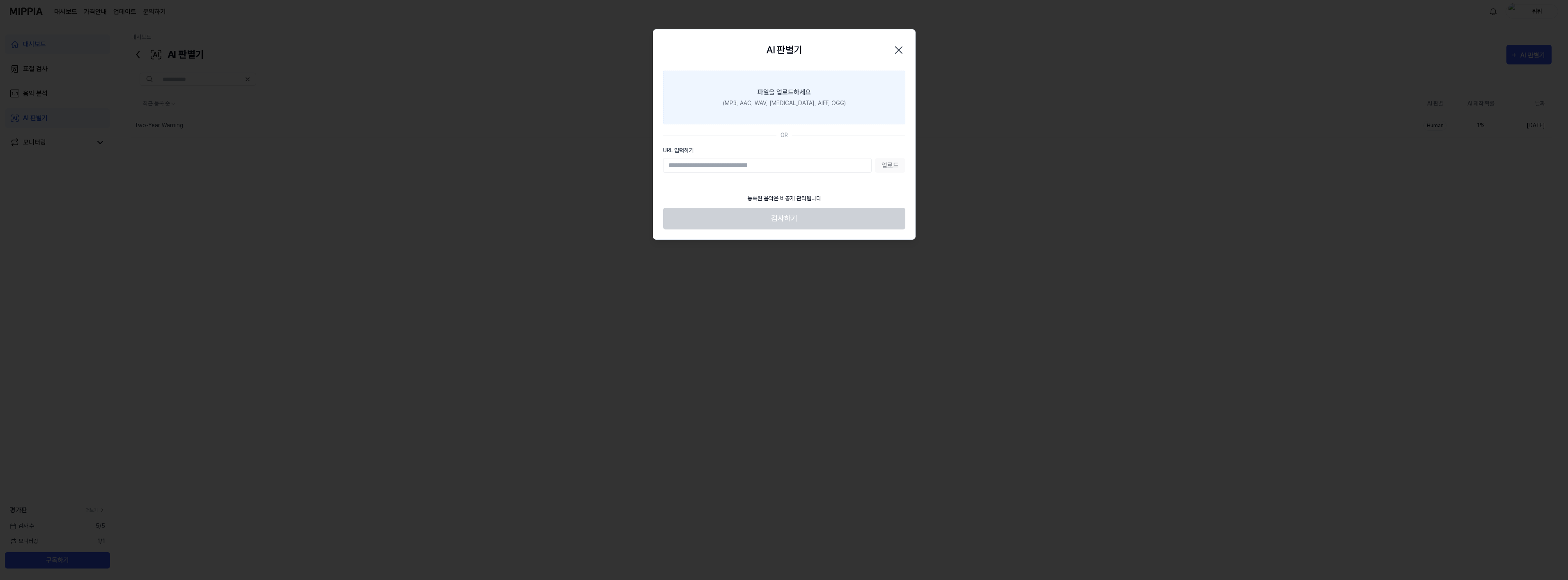
click at [768, 97] on div "파일을 업로드하세요" at bounding box center [784, 93] width 54 height 10
click at [0, 0] on input "파일을 업로드하세요 (MP3, AAC, WAV, [MEDICAL_DATA], AIFF, OGG)" at bounding box center [0, 0] width 0 height 0
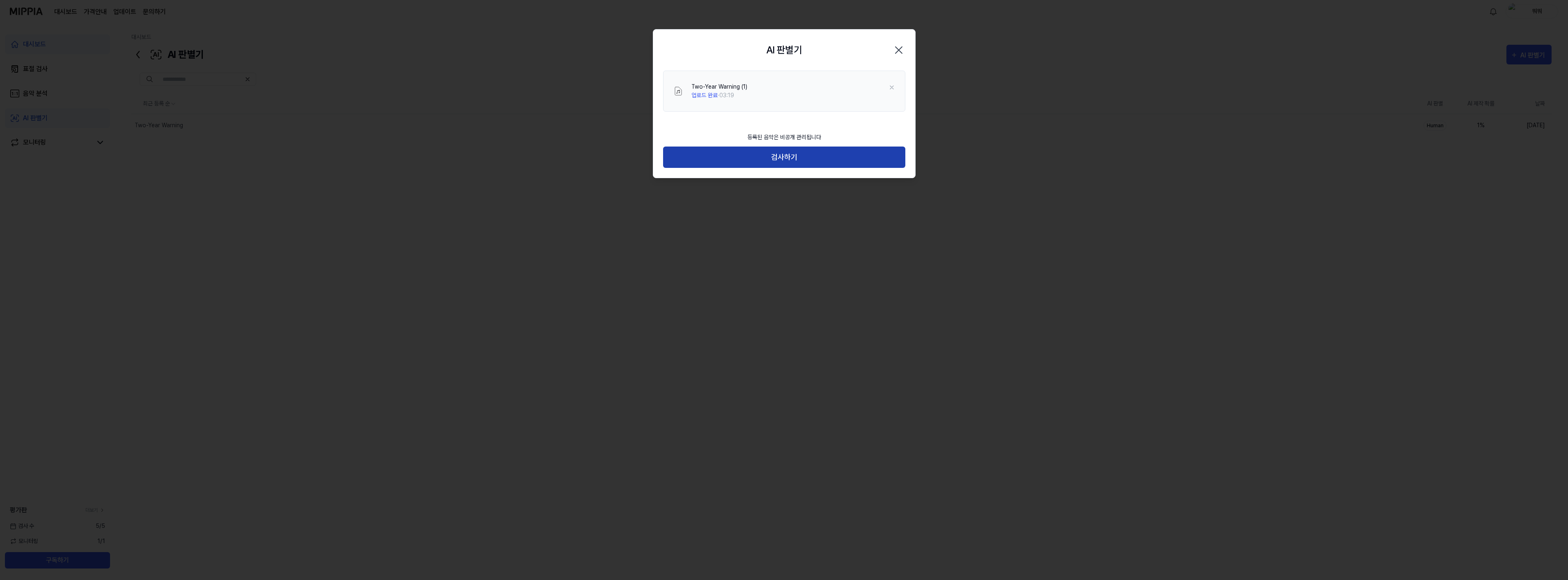
click at [782, 158] on button "검사하기" at bounding box center [784, 158] width 242 height 22
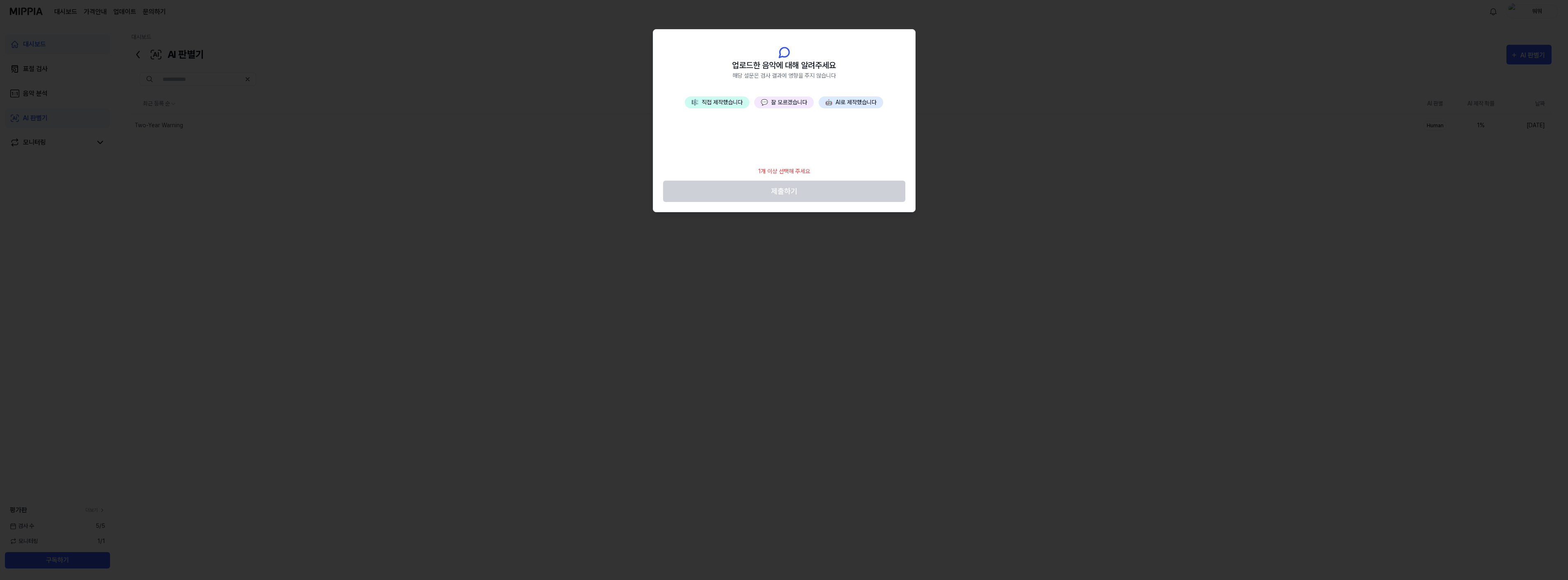
click at [788, 102] on button "💬 잘 모르겠습니다" at bounding box center [784, 103] width 60 height 12
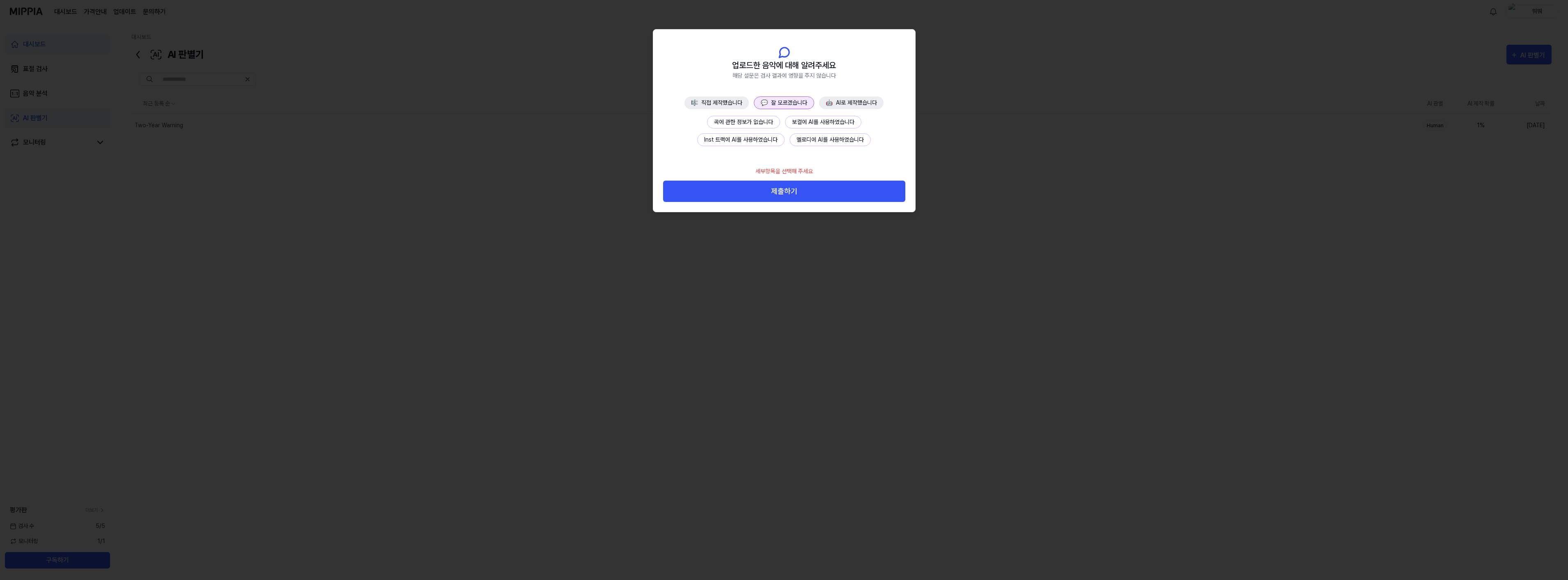
click at [771, 122] on button "곡에 관한 정보가 없습니다" at bounding box center [744, 122] width 73 height 13
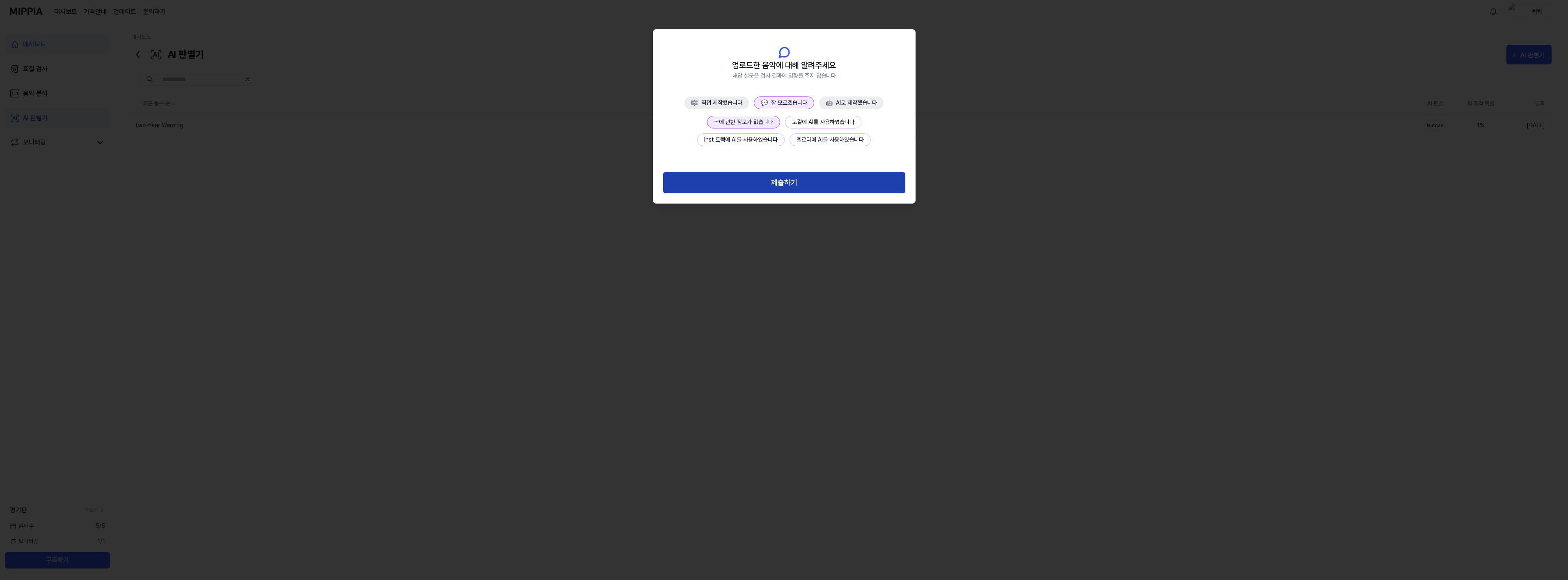
click at [788, 182] on button "제출하기" at bounding box center [784, 183] width 242 height 22
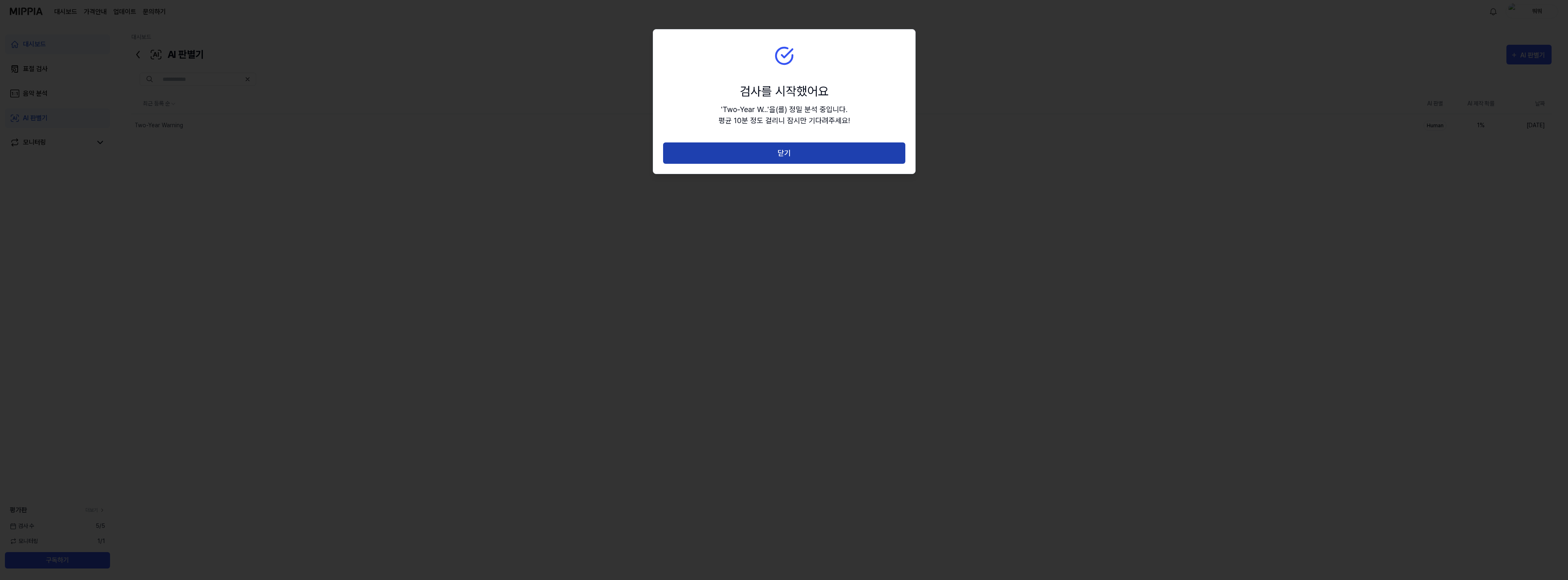
click at [789, 153] on button "닫기" at bounding box center [784, 153] width 242 height 22
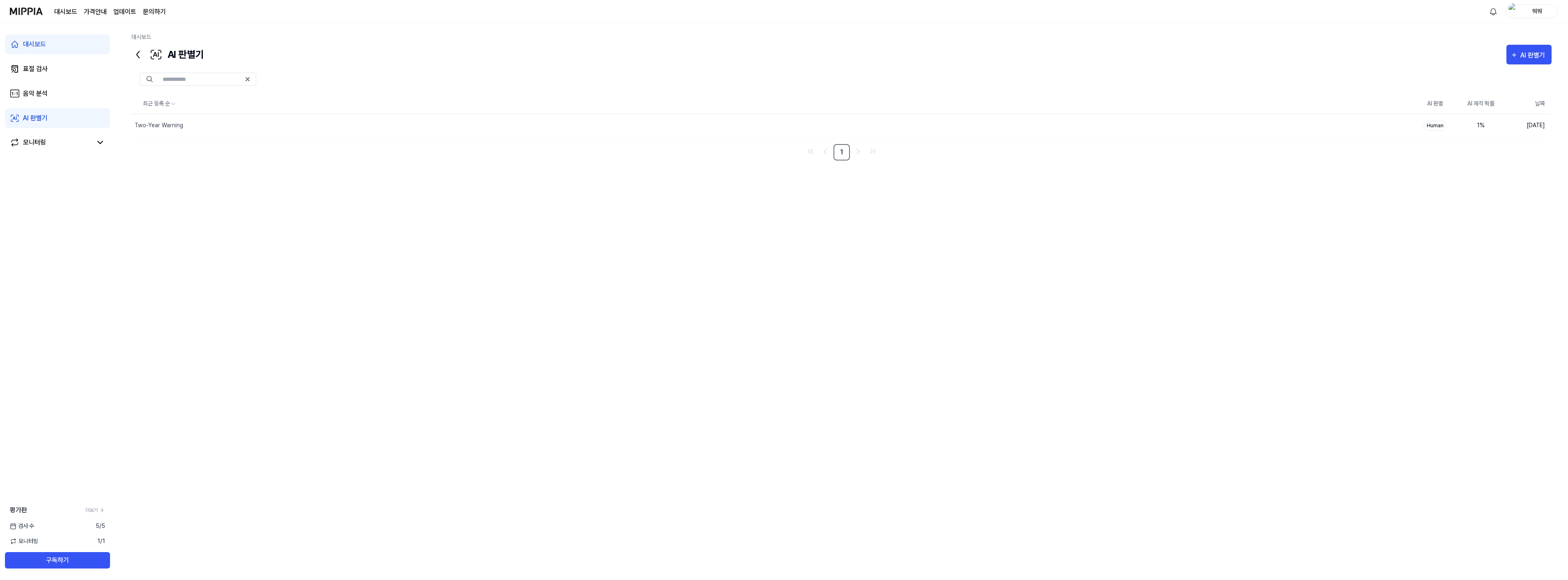
click at [37, 42] on div "대시보드" at bounding box center [35, 44] width 23 height 10
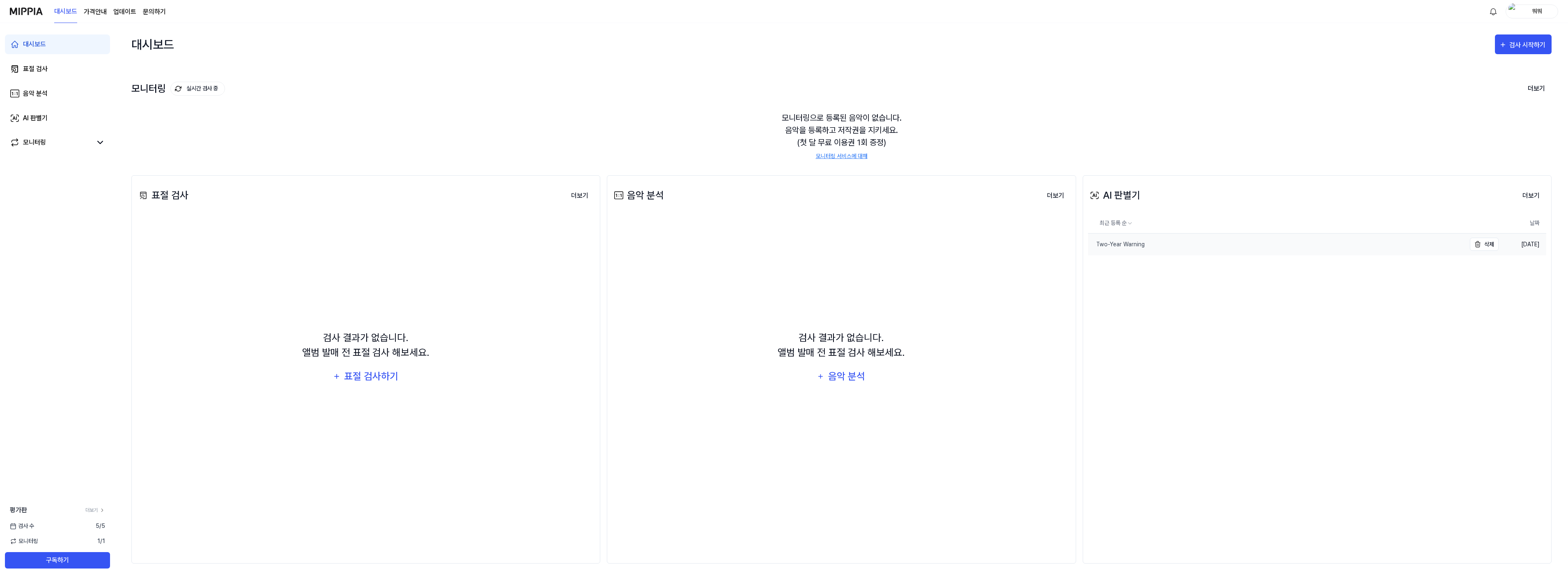
click at [1127, 249] on link "Two-Year Warning" at bounding box center [1276, 245] width 378 height 22
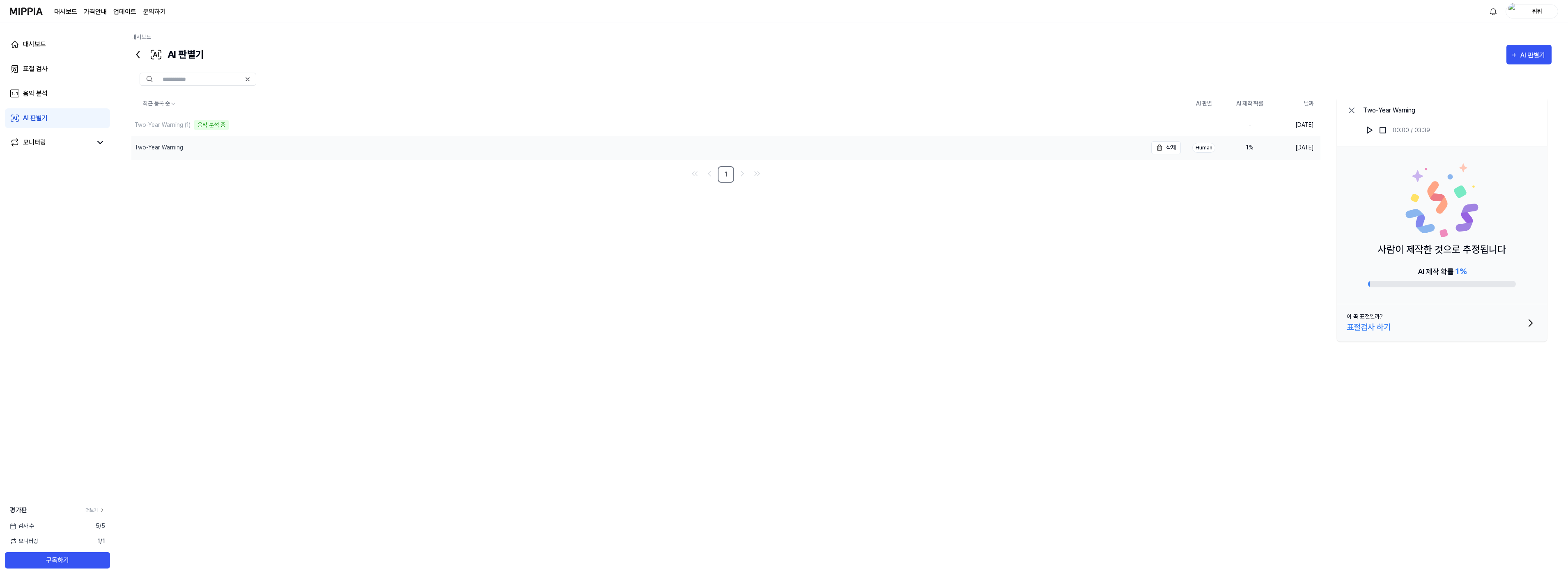
click at [158, 143] on div "Two-Year Warning" at bounding box center [639, 148] width 1016 height 23
click at [1365, 324] on div "표절검사 하기" at bounding box center [1368, 327] width 44 height 12
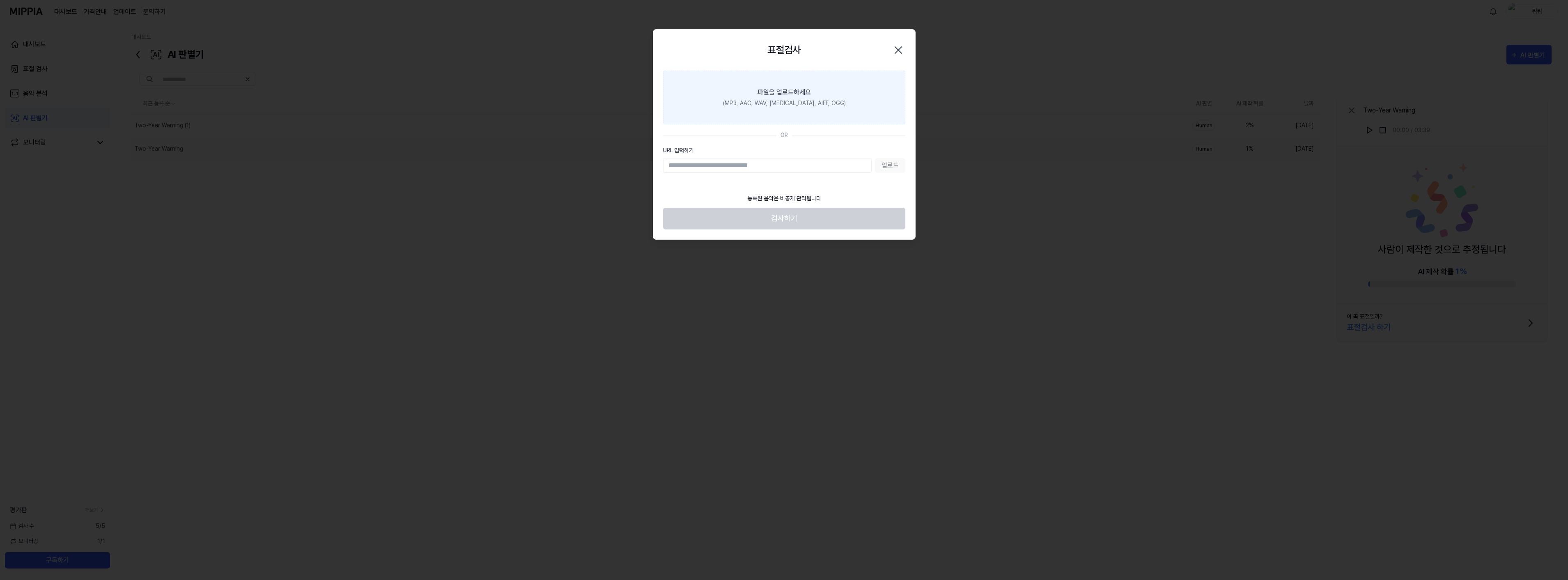
click at [770, 103] on div "(MP3, AAC, WAV, [MEDICAL_DATA], AIFF, OGG)" at bounding box center [784, 103] width 123 height 9
click at [0, 0] on input "파일을 업로드하세요 (MP3, AAC, WAV, [MEDICAL_DATA], AIFF, OGG)" at bounding box center [0, 0] width 0 height 0
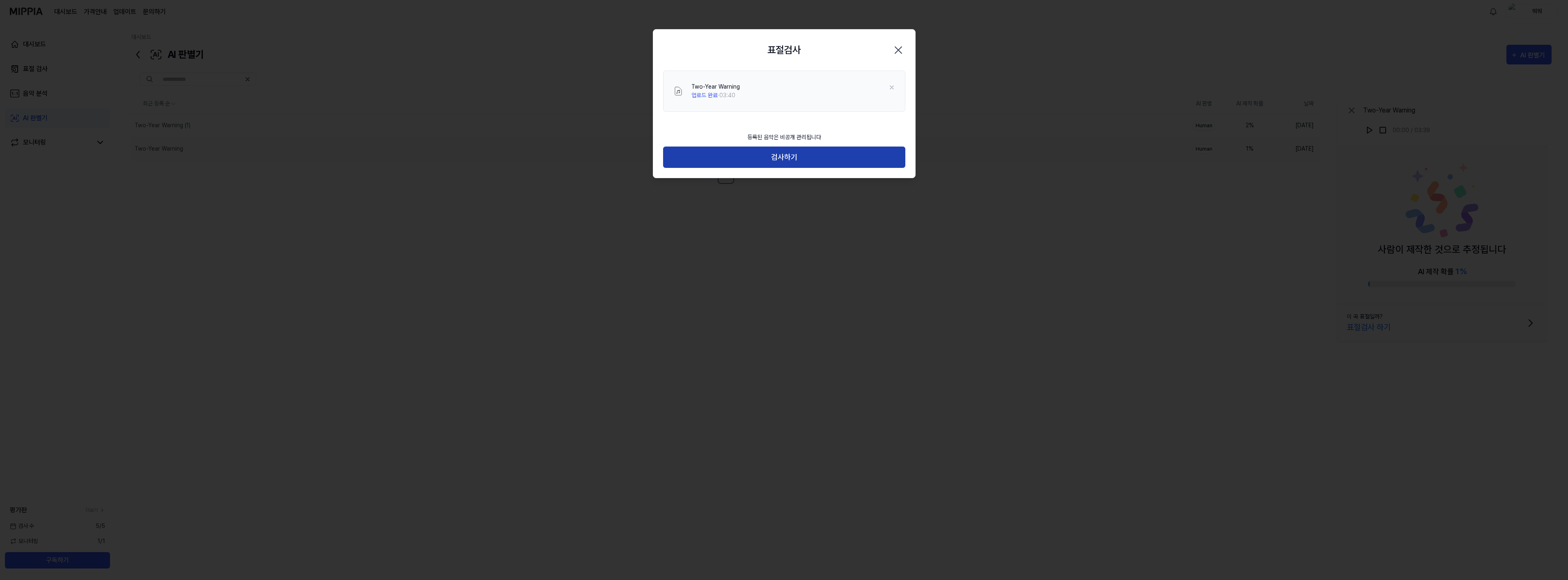
click at [777, 155] on button "검사하기" at bounding box center [784, 158] width 242 height 22
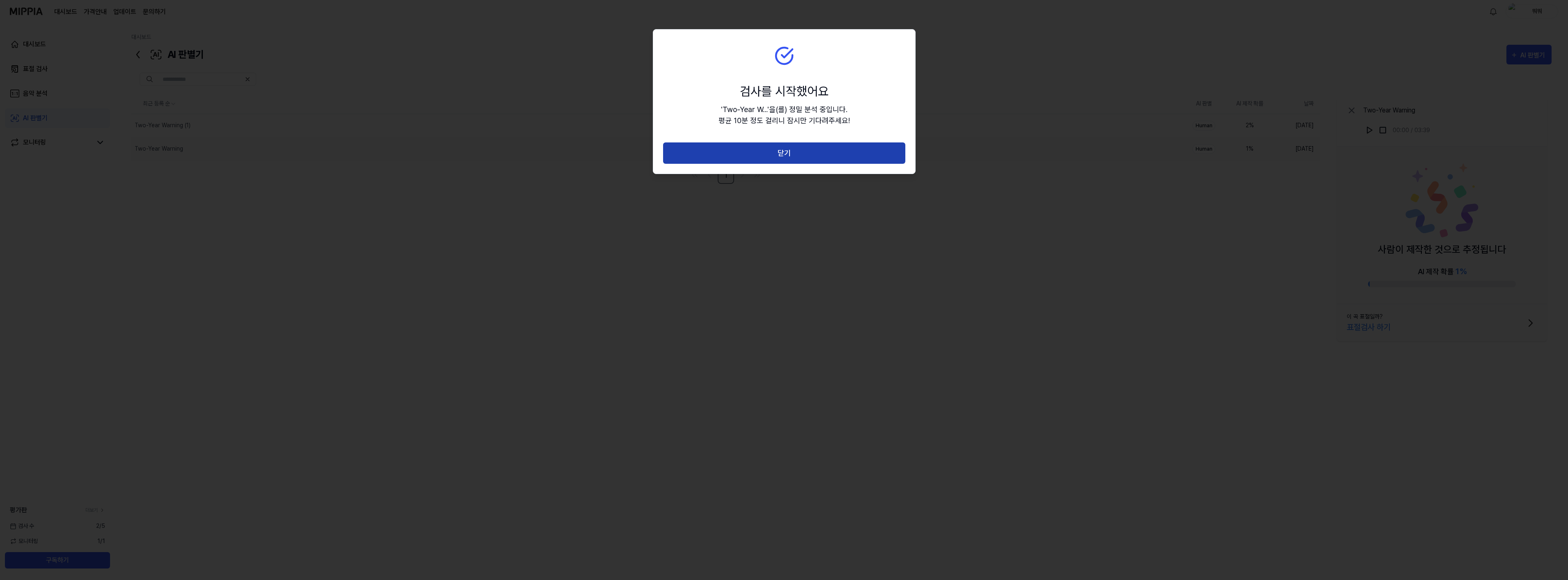
click at [779, 156] on button "닫기" at bounding box center [784, 153] width 242 height 22
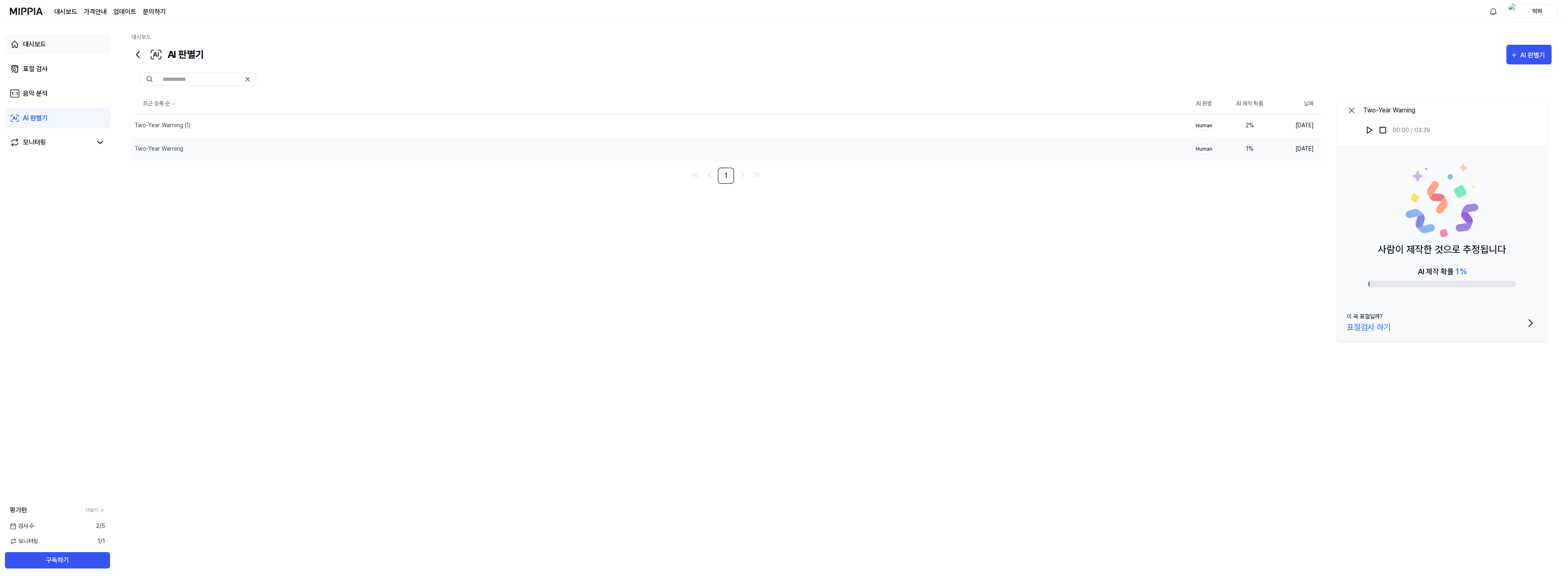
click at [32, 42] on div "대시보드" at bounding box center [35, 44] width 23 height 10
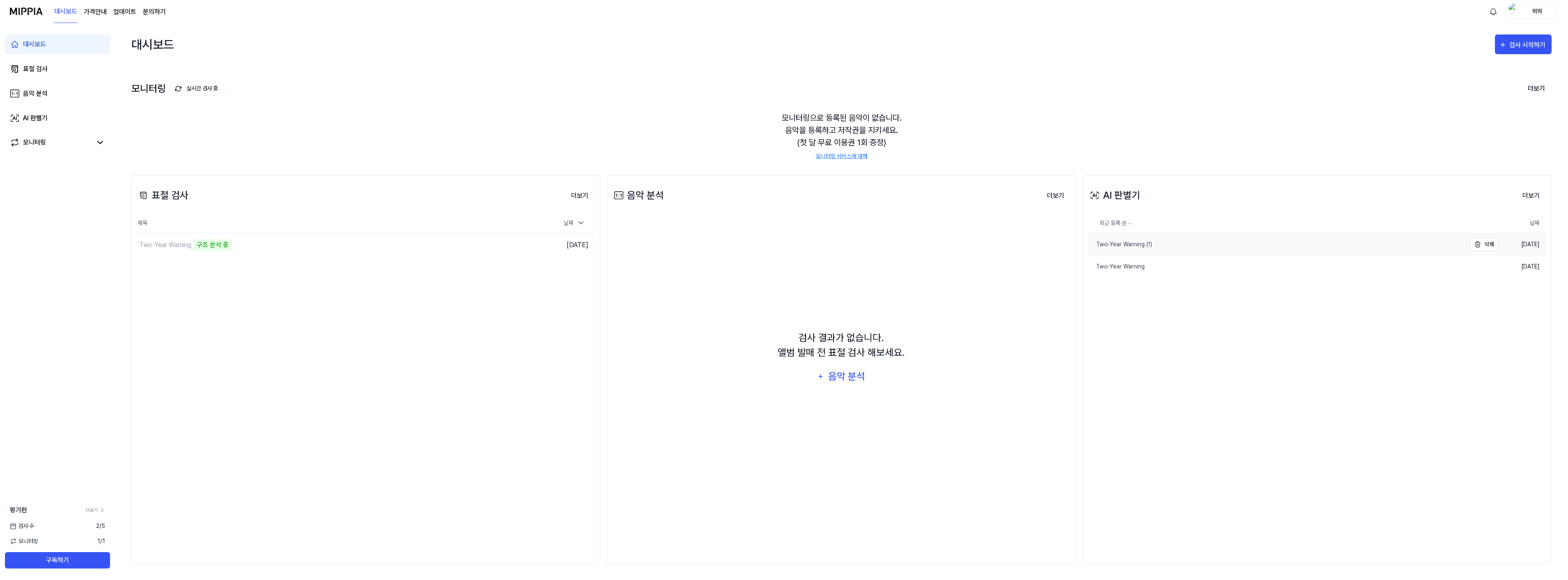
click at [1123, 246] on div "Two-Year Warning (1)" at bounding box center [1119, 245] width 64 height 9
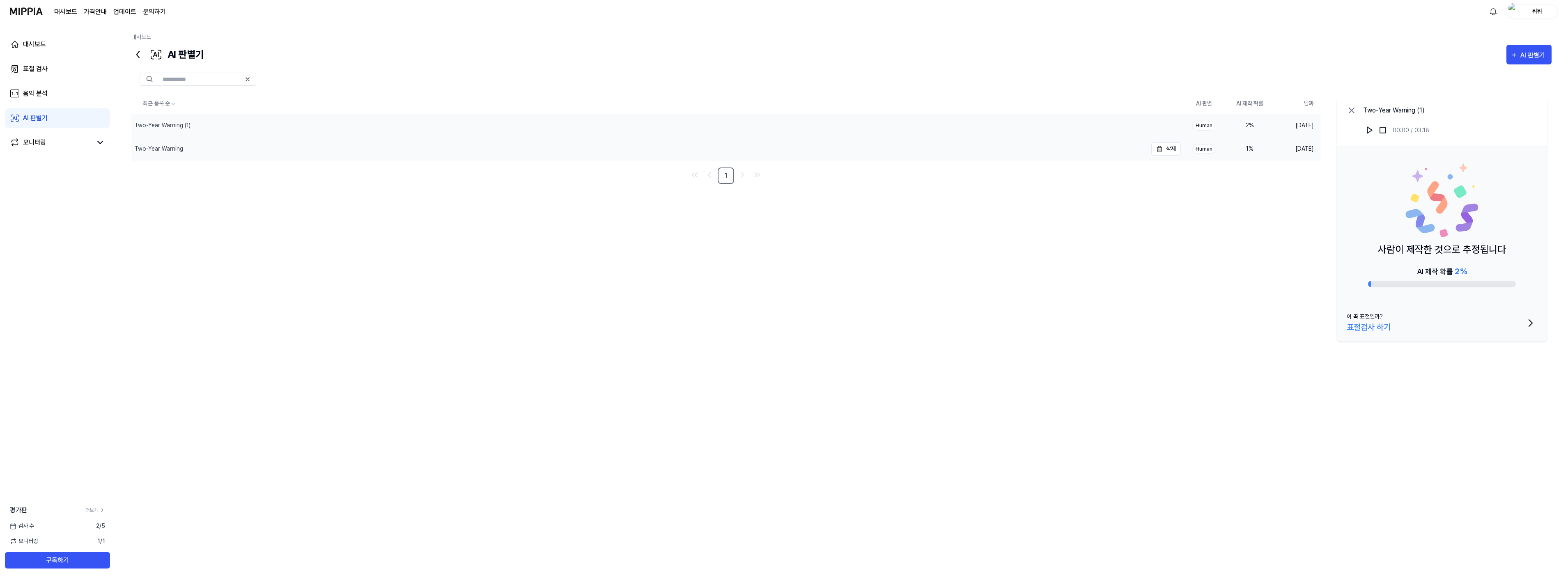
click at [169, 153] on div "Two-Year Warning" at bounding box center [159, 148] width 49 height 9
click at [172, 127] on div "Two-Year Warning (1)" at bounding box center [163, 125] width 56 height 9
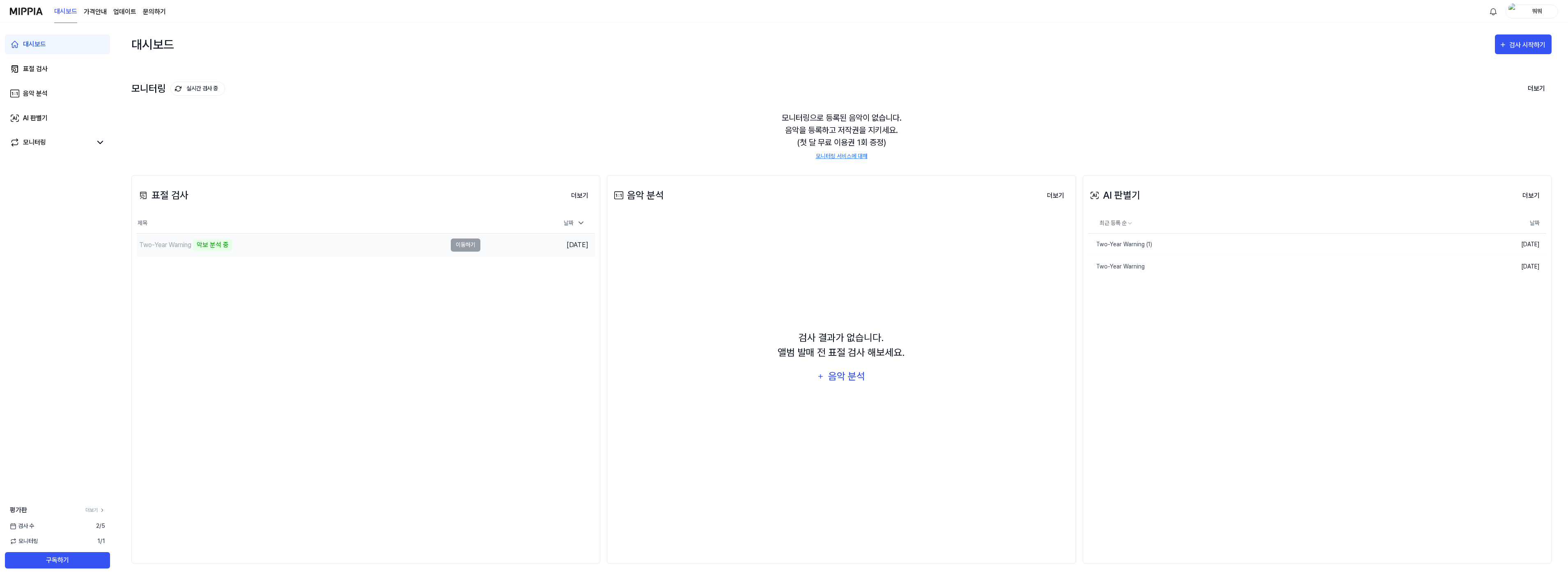
click at [174, 248] on div "Two-Year Warning" at bounding box center [166, 245] width 52 height 10
click at [463, 246] on td "Two-Year Warning 악보 분석 중 이동하기" at bounding box center [309, 245] width 344 height 23
click at [171, 243] on div "Two-Year Warning" at bounding box center [166, 245] width 52 height 10
drag, startPoint x: 171, startPoint y: 243, endPoint x: 388, endPoint y: 293, distance: 222.7
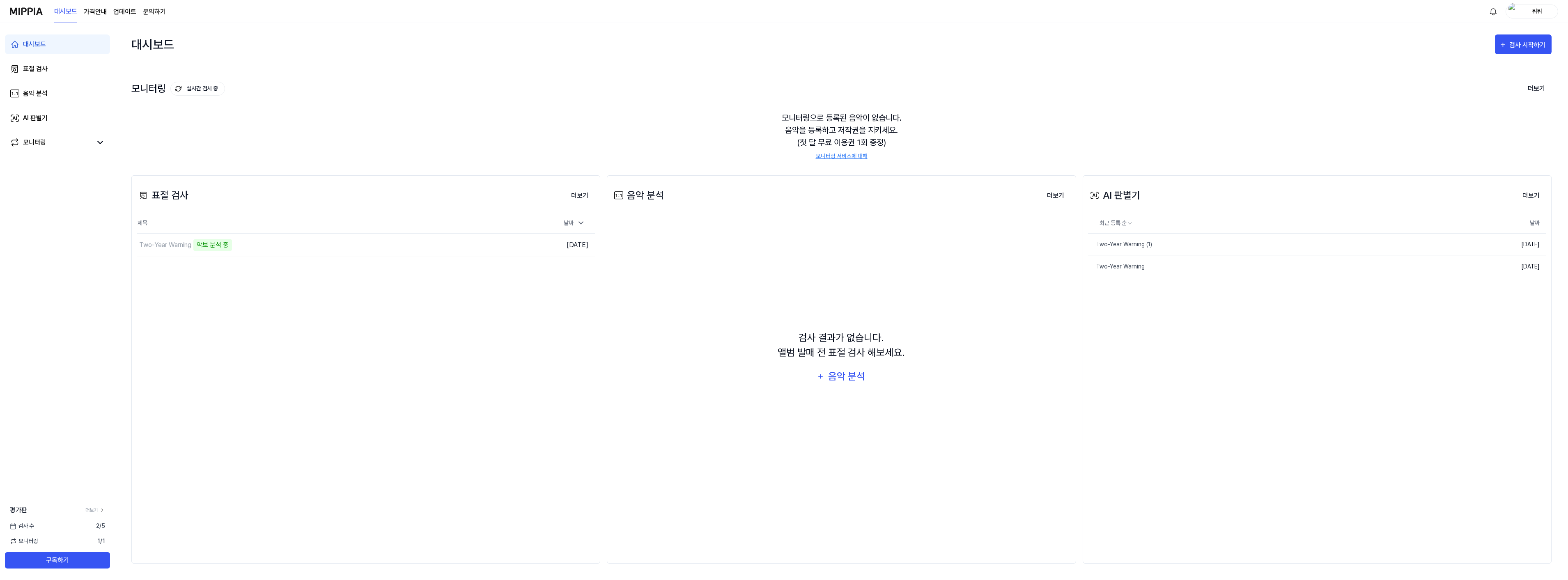
click at [388, 293] on div "표절 검사 더보기 표절 검사 제목 날짜 Two-Year Warning 악보 분석 중 이동하기 [DATE] 더보기" at bounding box center [366, 369] width 469 height 388
click at [580, 244] on td "[DATE]" at bounding box center [537, 245] width 114 height 23
click at [466, 345] on div "표절 검사 더보기 표절 검사 제목 날짜 Two-Year Warning 악보 분석 중 이동하기 [DATE] 더보기" at bounding box center [366, 369] width 469 height 388
click at [584, 198] on button "더보기" at bounding box center [579, 195] width 30 height 16
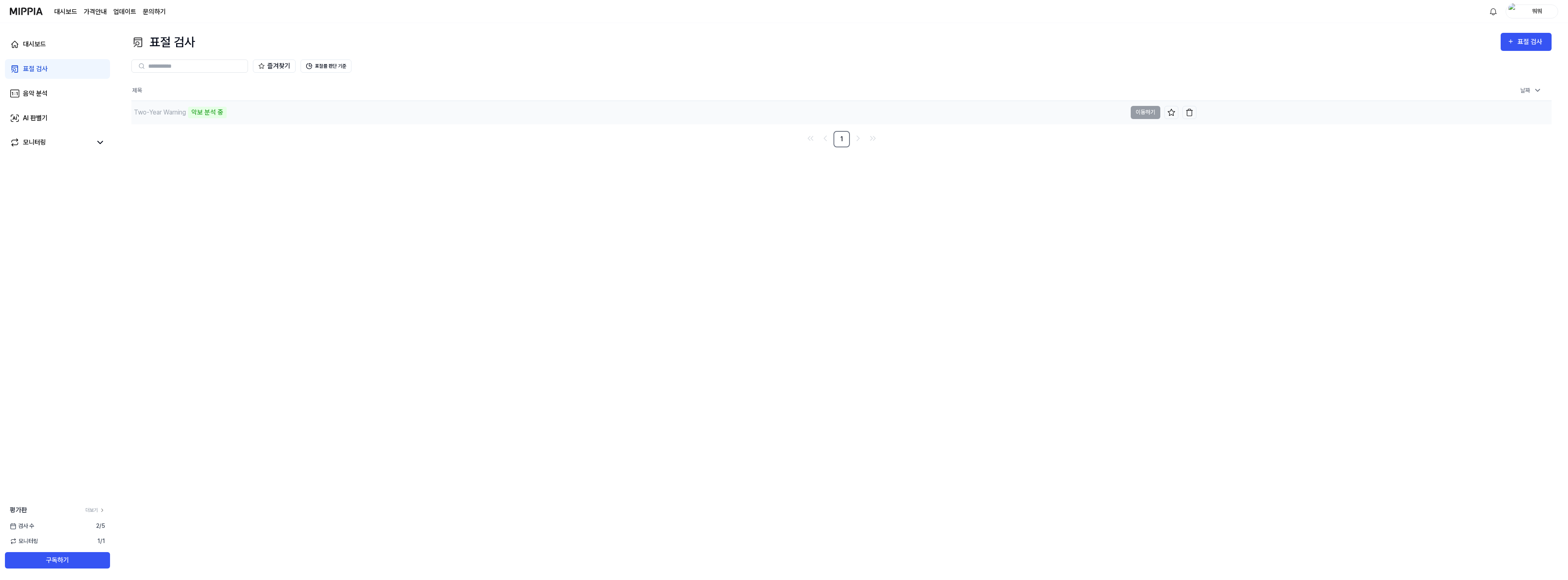
click at [171, 110] on div "Two-Year Warning" at bounding box center [160, 113] width 52 height 10
click at [1139, 113] on td "Two-Year Warning 악보 분석 중 이동하기" at bounding box center [664, 113] width 1065 height 23
click at [29, 40] on div "대시보드" at bounding box center [35, 44] width 23 height 10
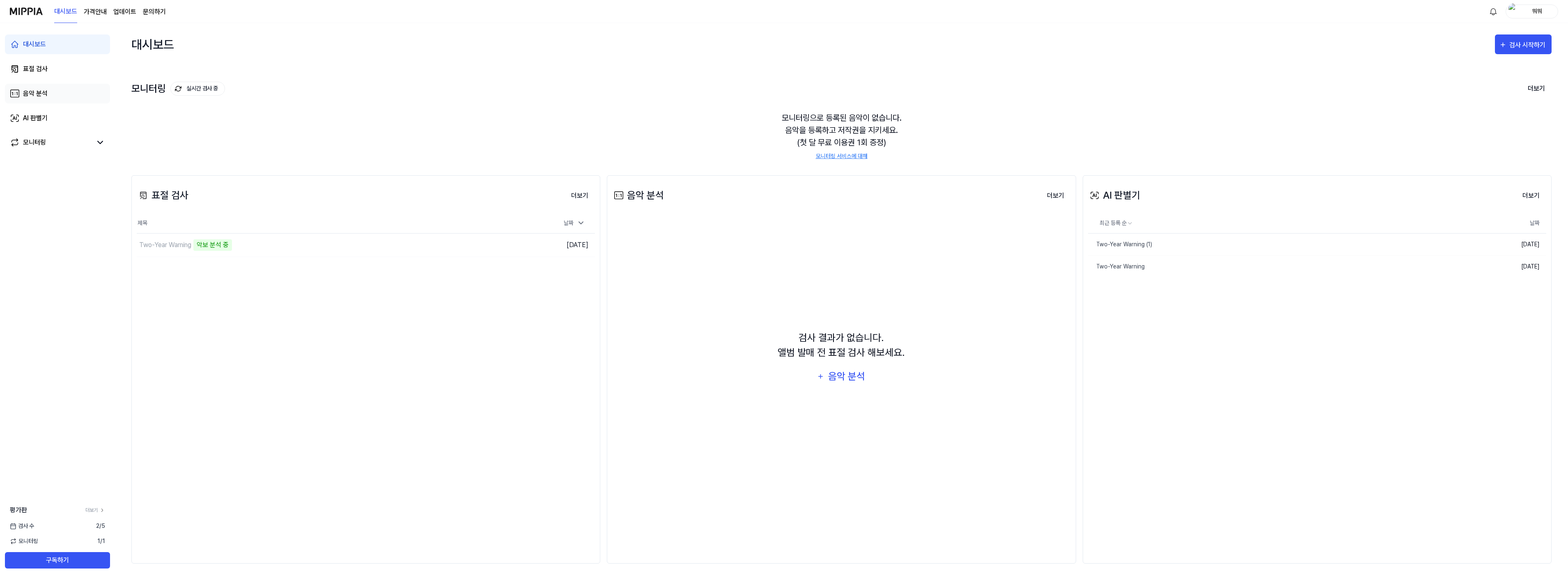
click at [37, 88] on link "음악 분석" at bounding box center [57, 94] width 105 height 19
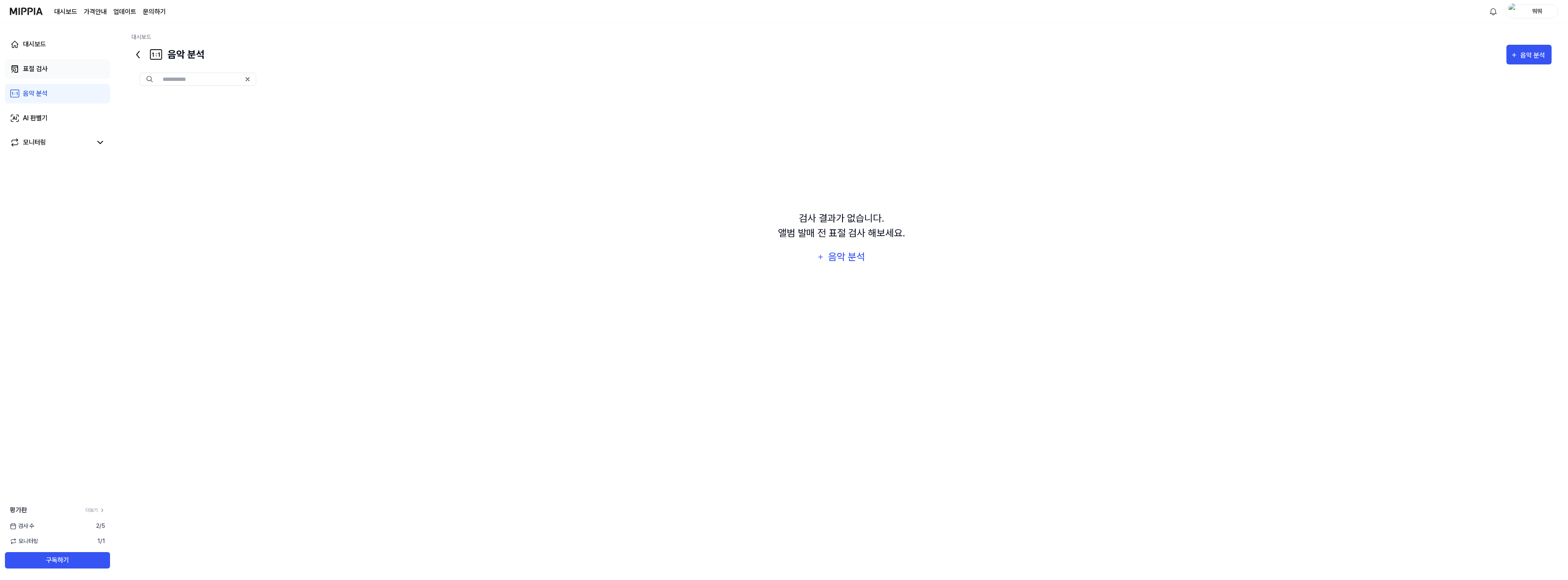
click at [33, 68] on div "표절 검사" at bounding box center [35, 69] width 24 height 10
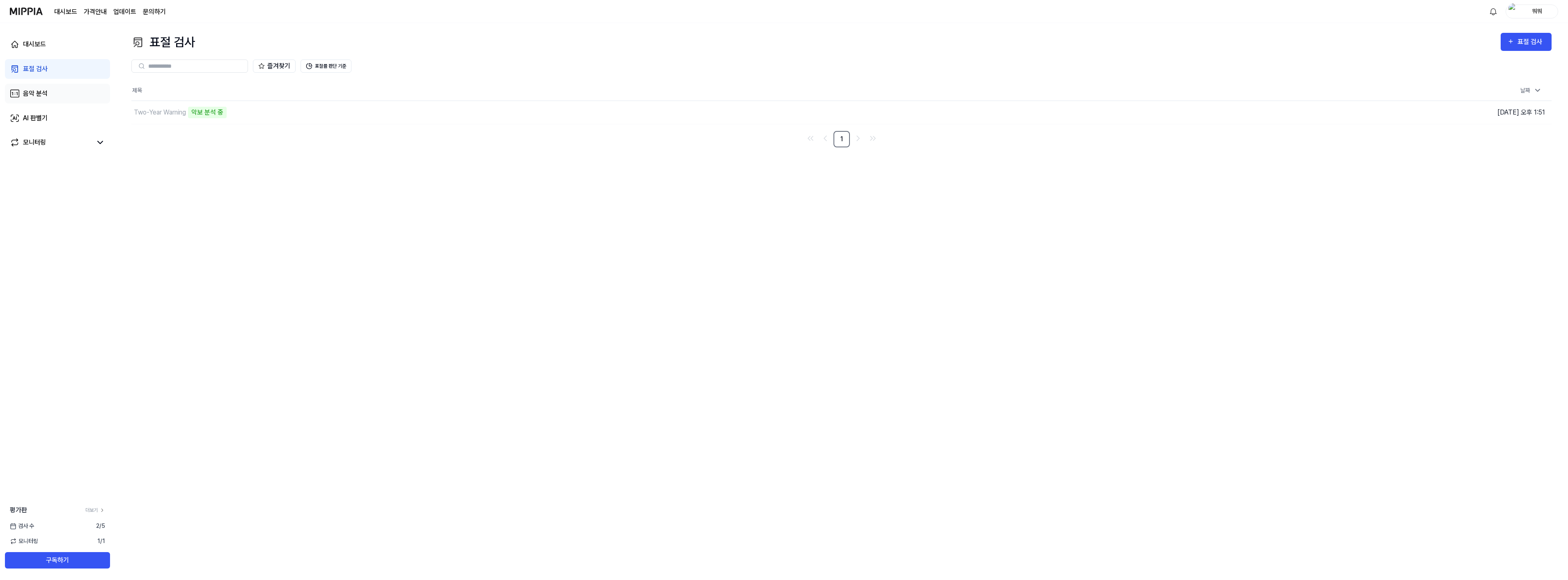
click at [33, 86] on link "음악 분석" at bounding box center [57, 94] width 105 height 19
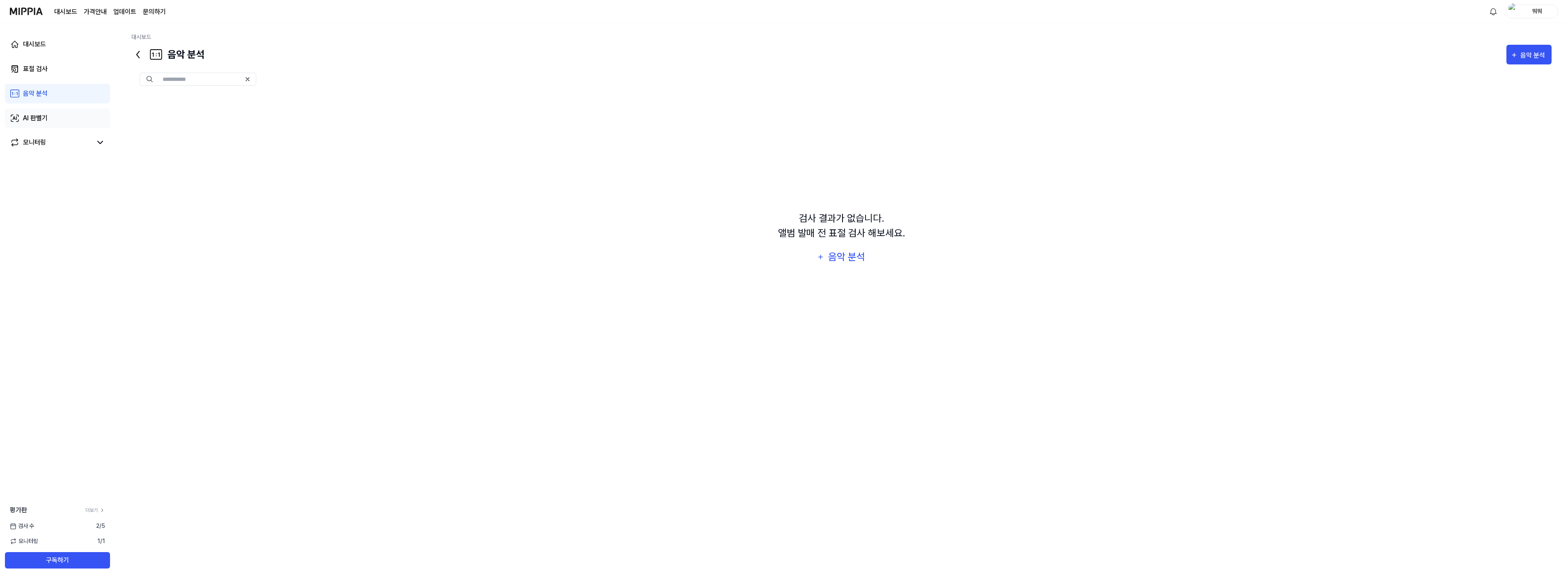
click at [27, 112] on link "AI 판별기" at bounding box center [57, 118] width 105 height 19
click at [36, 138] on div "모니터링" at bounding box center [35, 142] width 23 height 10
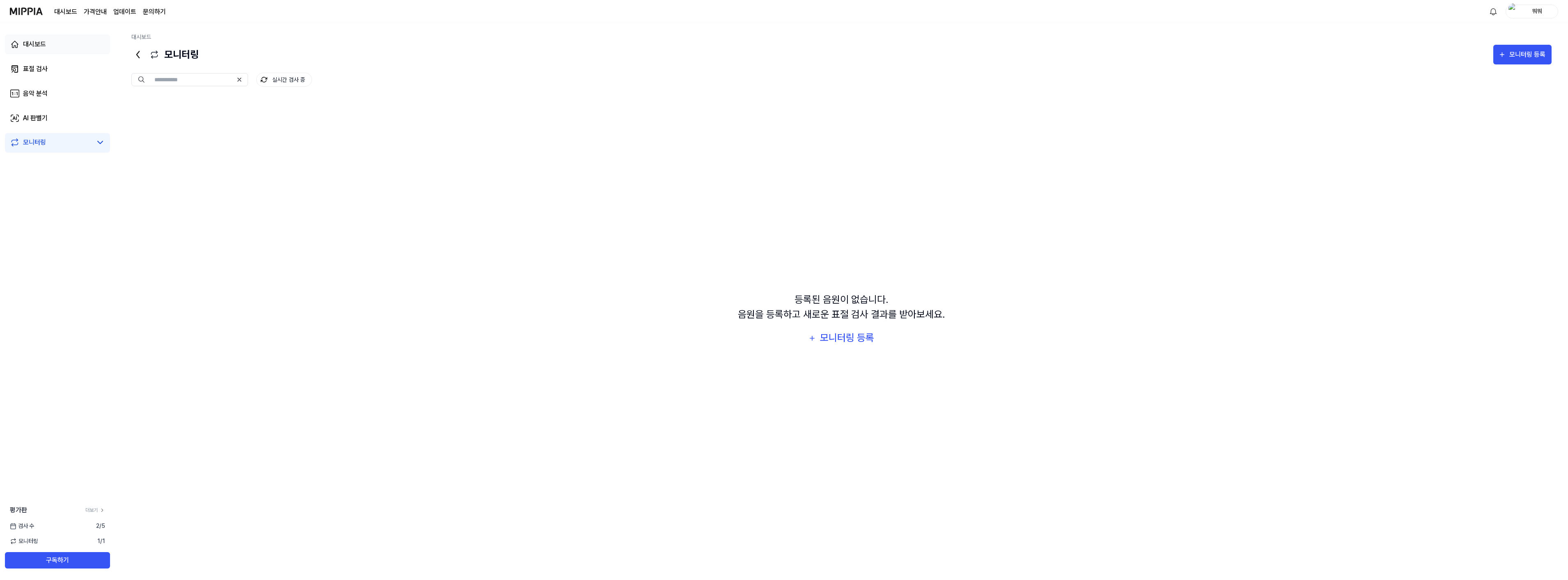
click at [41, 45] on div "대시보드" at bounding box center [35, 44] width 23 height 10
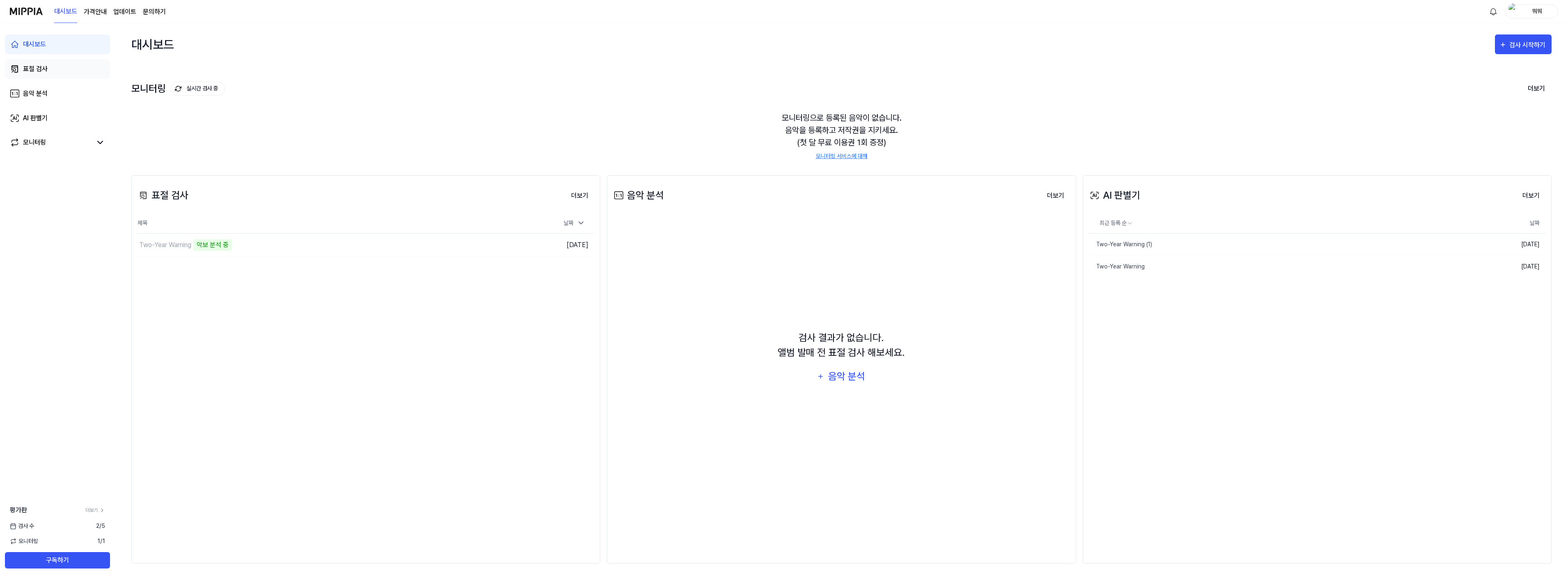
click at [37, 68] on div "표절 검사" at bounding box center [35, 69] width 24 height 10
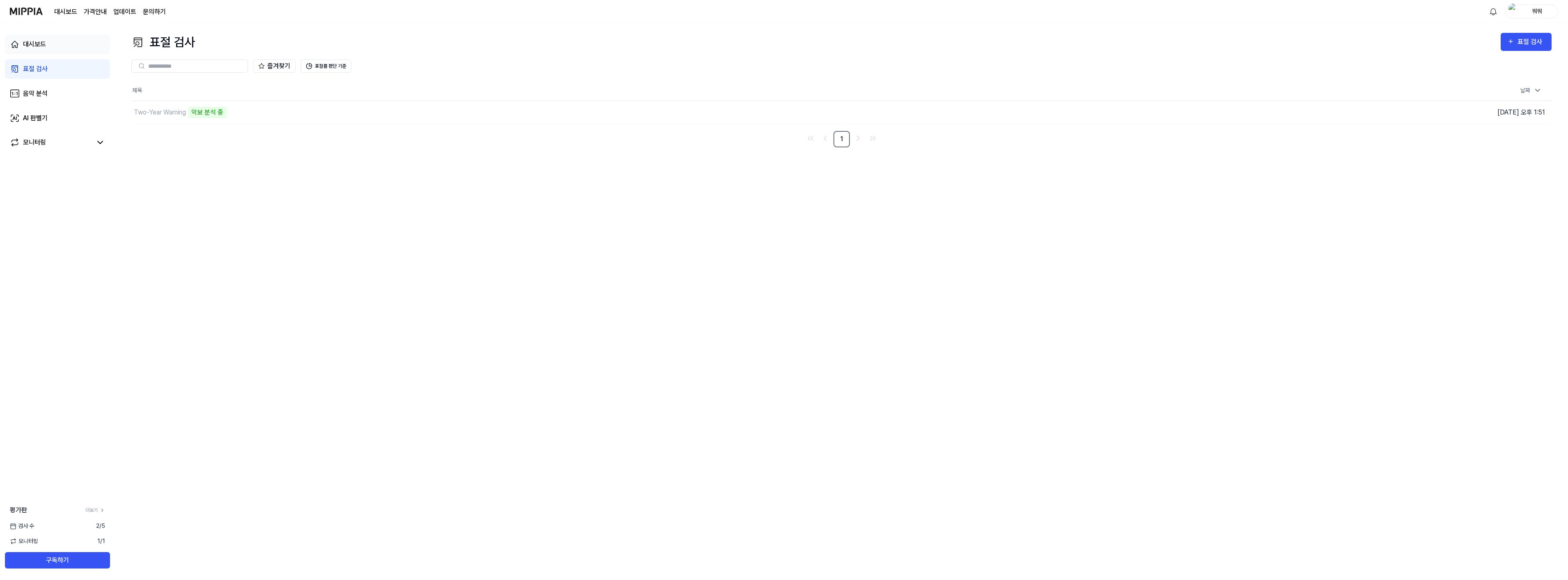
click at [36, 45] on div "대시보드" at bounding box center [35, 44] width 23 height 10
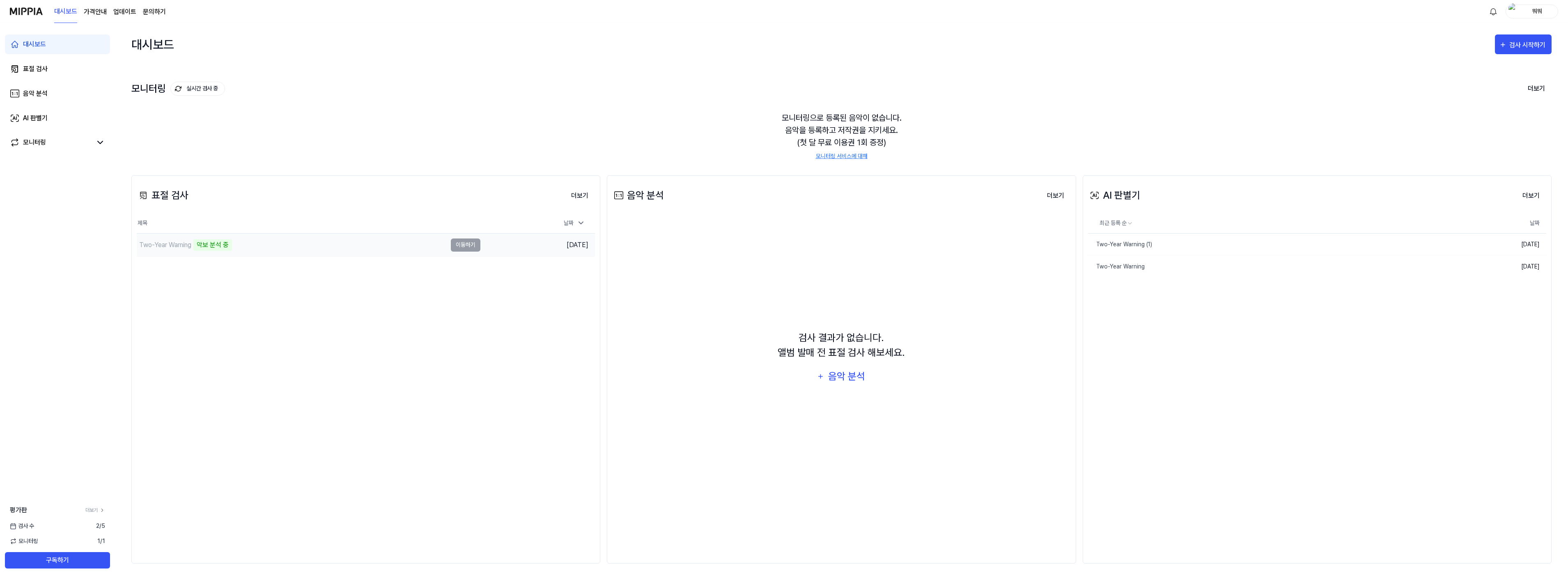
click at [460, 243] on td "Two-Year Warning 악보 분석 중 이동하기" at bounding box center [309, 245] width 344 height 23
click at [196, 245] on div "악보 분석 중" at bounding box center [212, 245] width 38 height 12
click at [194, 245] on div "Two-Year Warning 악보 분석 중" at bounding box center [184, 245] width 95 height 12
drag, startPoint x: 194, startPoint y: 245, endPoint x: 166, endPoint y: 250, distance: 28.4
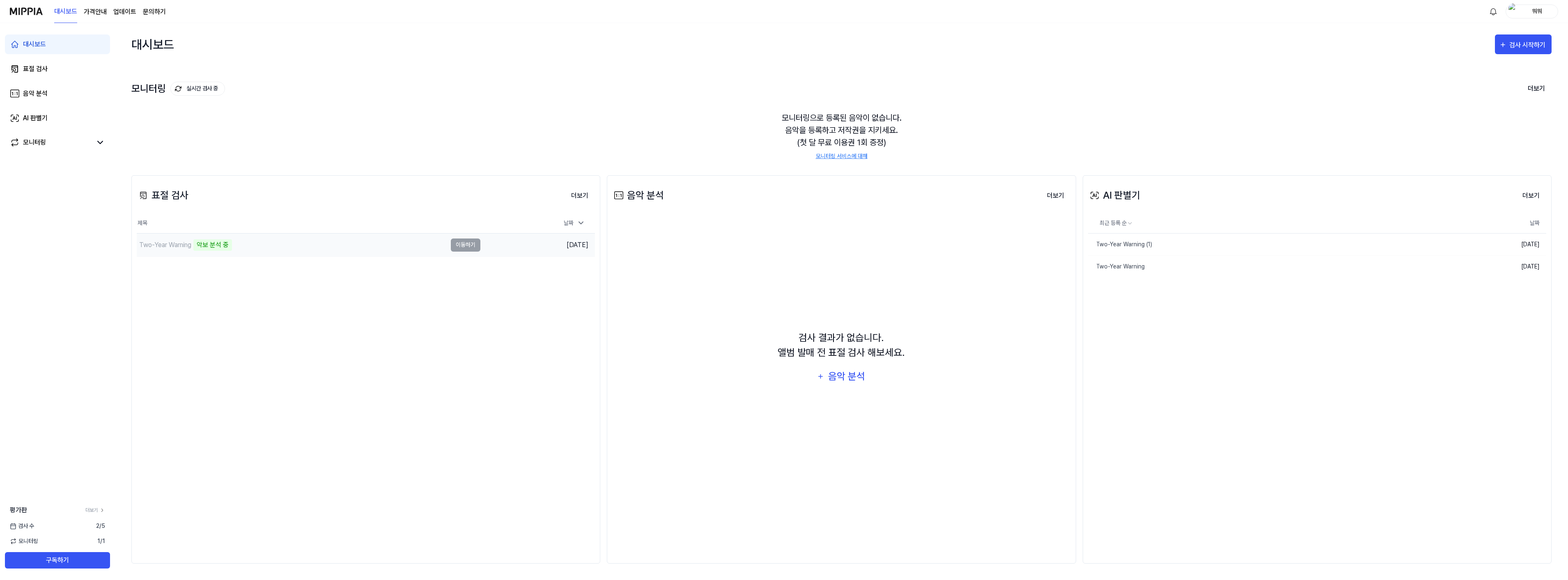
click at [166, 250] on div "Two-Year Warning" at bounding box center [166, 245] width 52 height 10
click at [159, 246] on div "Two-Year Warning" at bounding box center [166, 245] width 52 height 10
drag, startPoint x: 159, startPoint y: 246, endPoint x: 309, endPoint y: 320, distance: 167.3
click at [309, 320] on div "표절 검사 더보기 표절 검사 제목 날짜 Two-Year Warning 악보 분석 중 이동하기 [DATE] 더보기" at bounding box center [366, 369] width 469 height 388
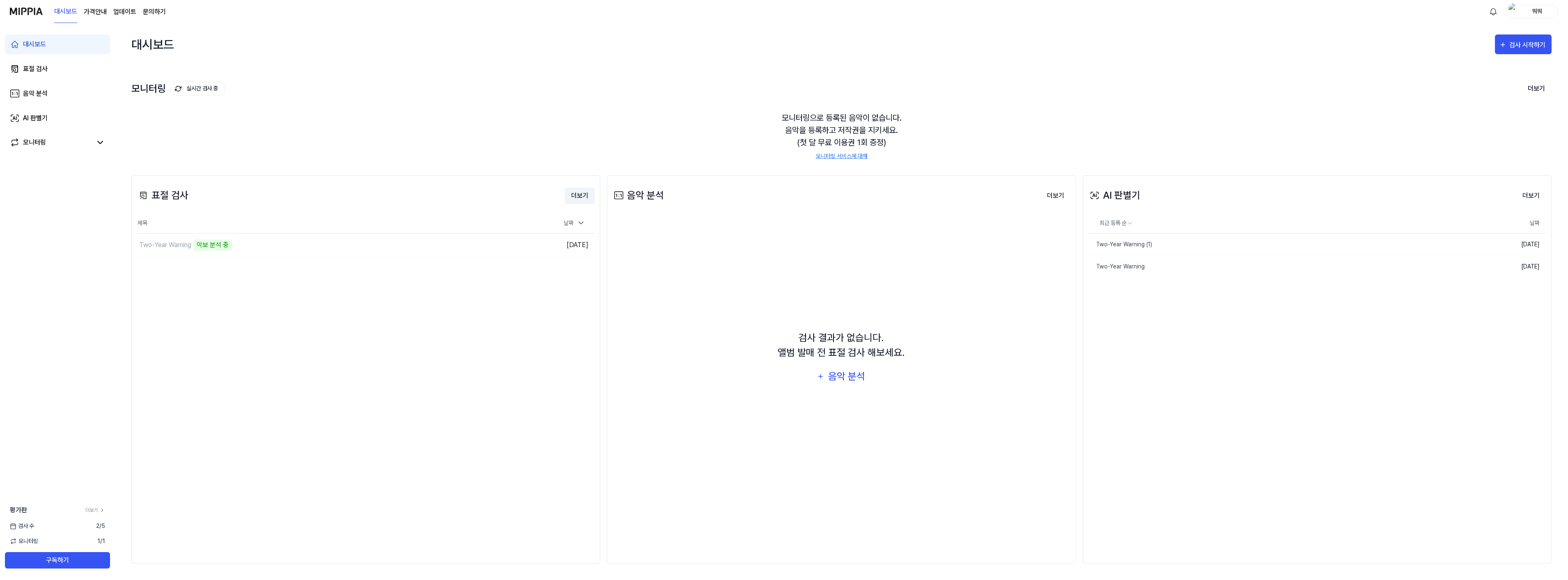
click at [581, 191] on button "더보기" at bounding box center [579, 195] width 30 height 16
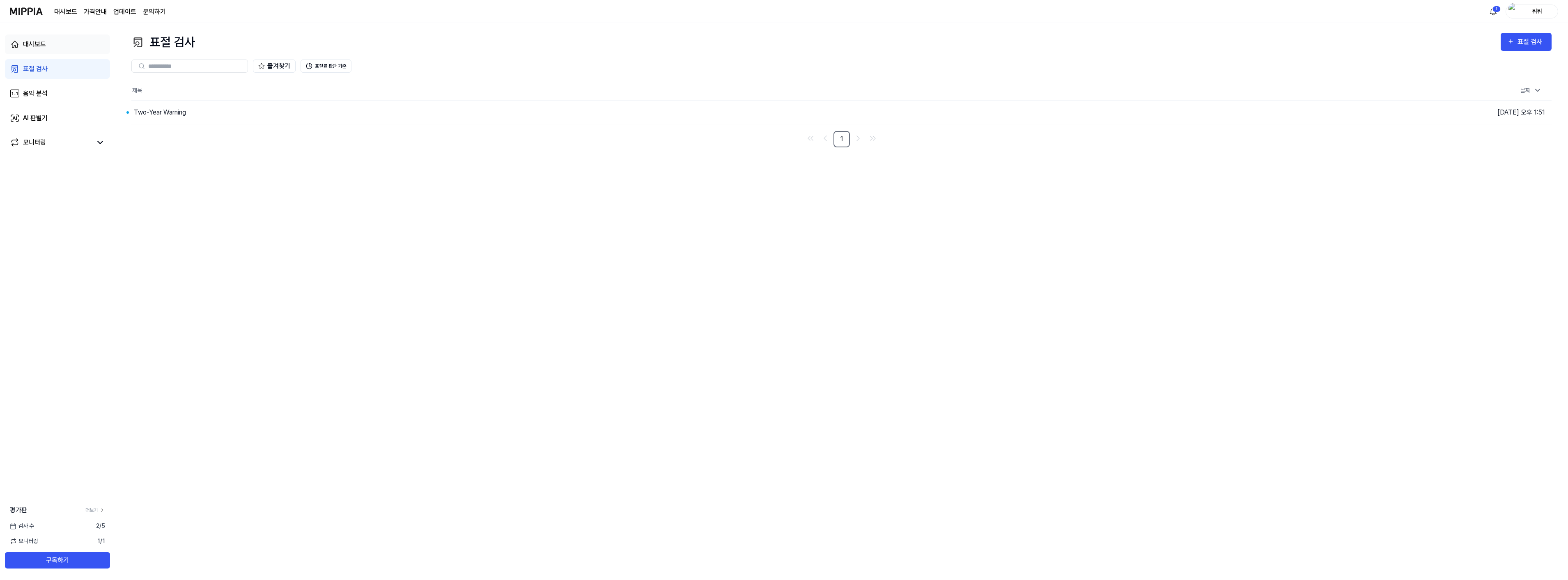
click at [31, 44] on div "대시보드" at bounding box center [35, 44] width 23 height 10
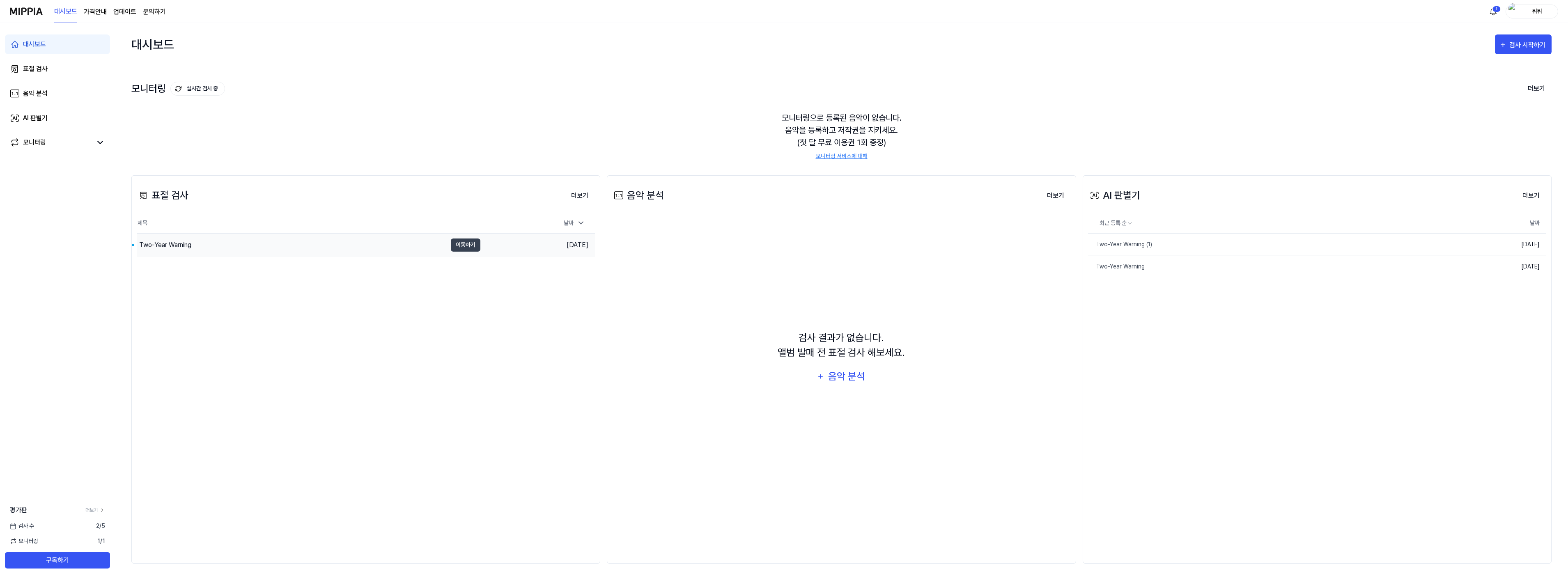
click at [166, 246] on div "Two-Year Warning" at bounding box center [166, 245] width 52 height 10
